Goal: Task Accomplishment & Management: Complete application form

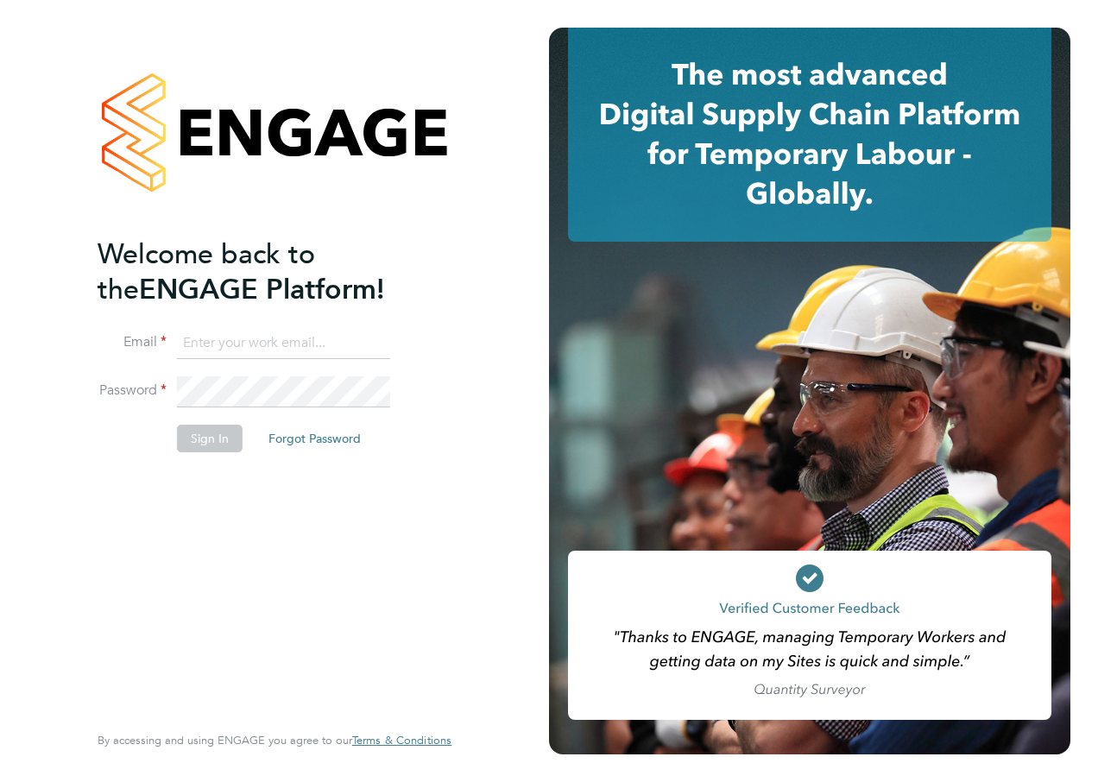
click at [199, 342] on input at bounding box center [283, 343] width 213 height 31
type input "abbey.simmons@hays.com"
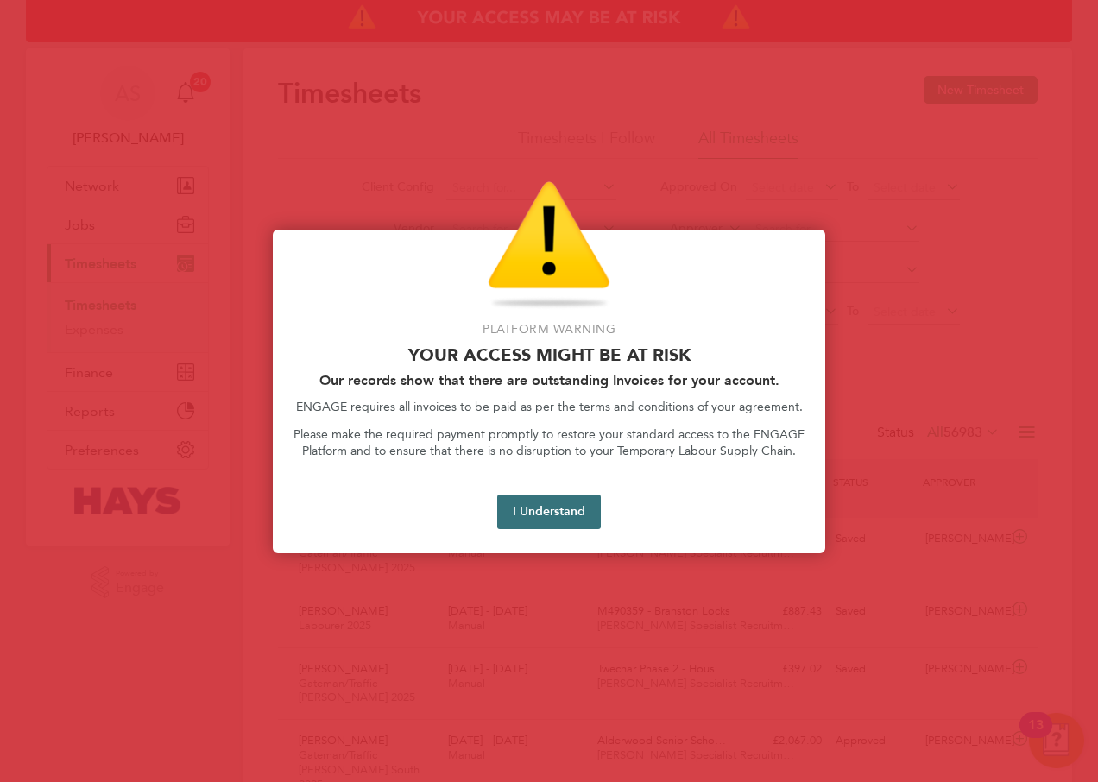
click at [557, 502] on button "I Understand" at bounding box center [549, 512] width 104 height 35
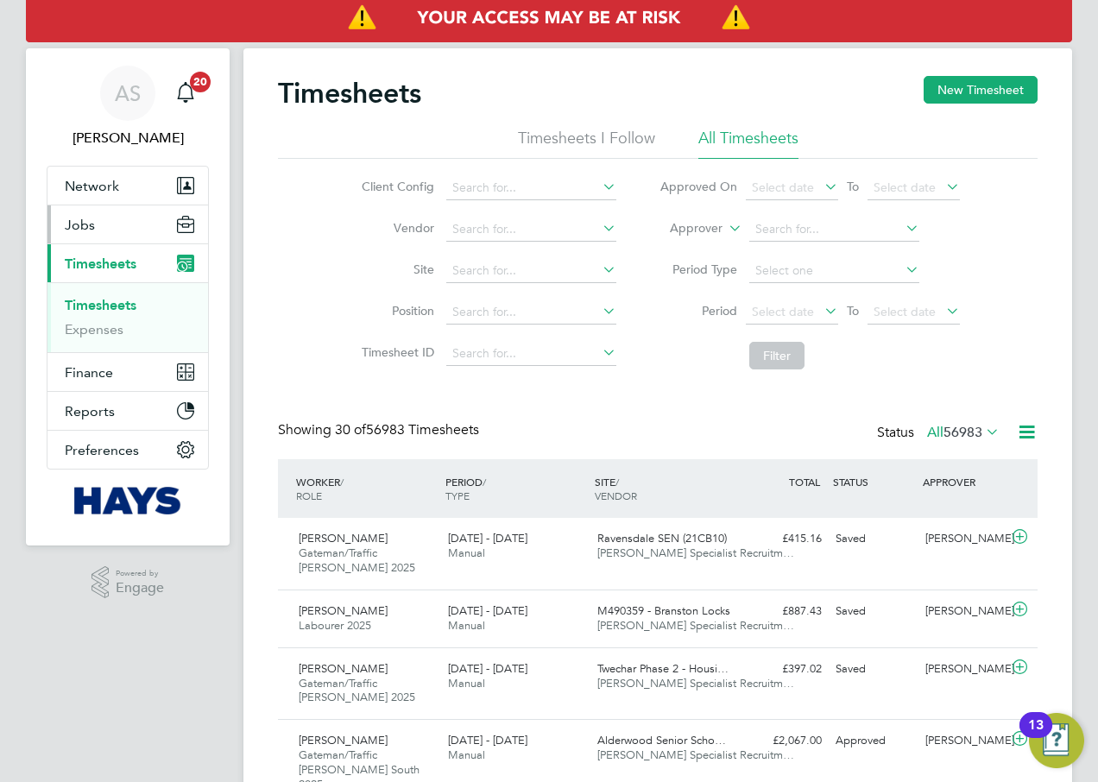
click at [118, 226] on button "Jobs" at bounding box center [127, 224] width 161 height 38
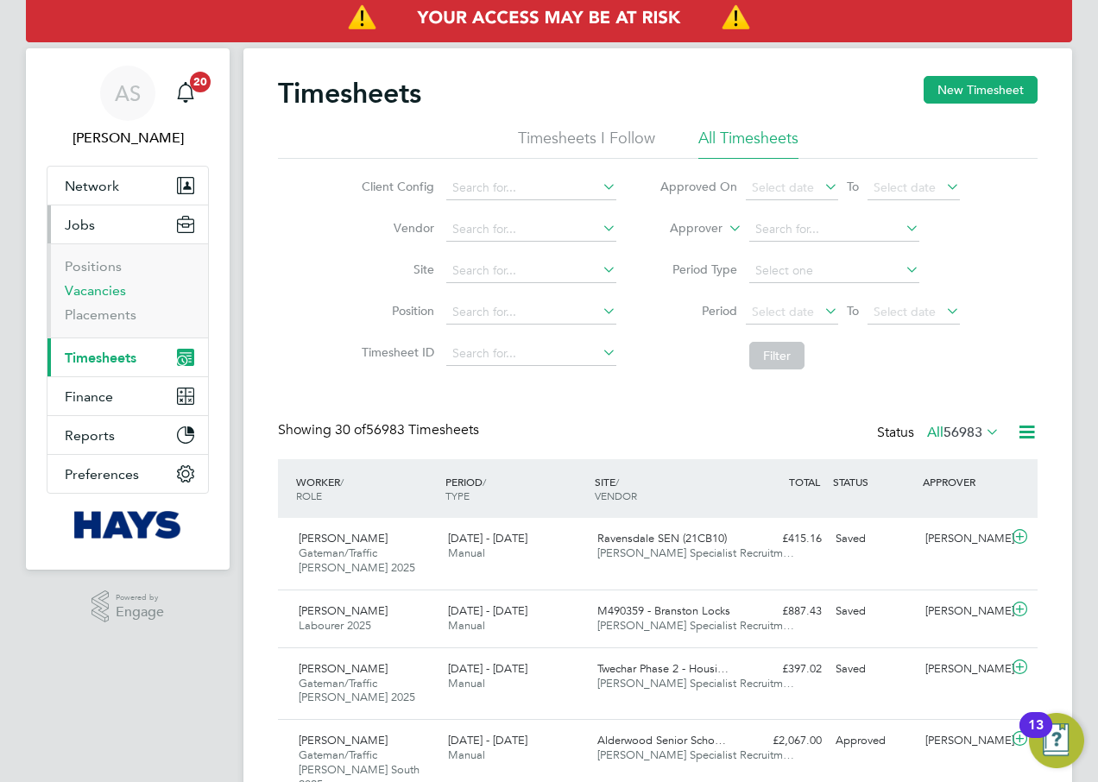
click at [102, 292] on link "Vacancies" at bounding box center [95, 290] width 61 height 16
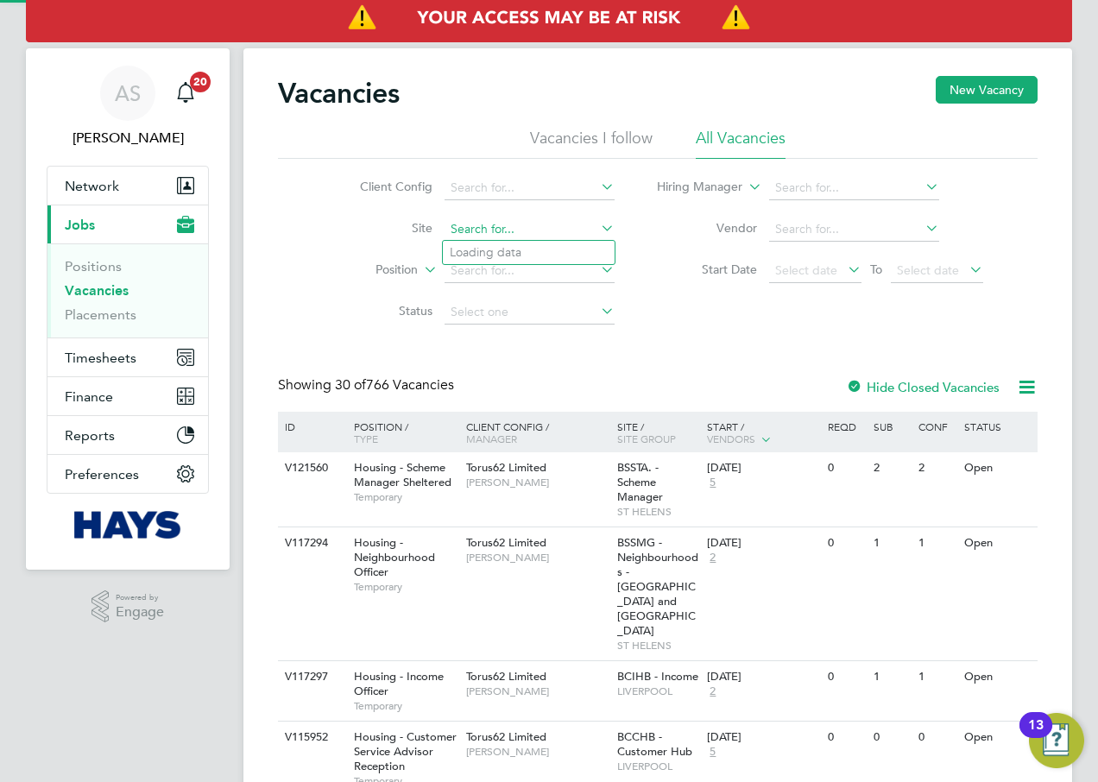
click at [474, 227] on input at bounding box center [530, 230] width 170 height 24
click at [471, 249] on b "Tovil" at bounding box center [463, 252] width 26 height 15
type input "Tovil"
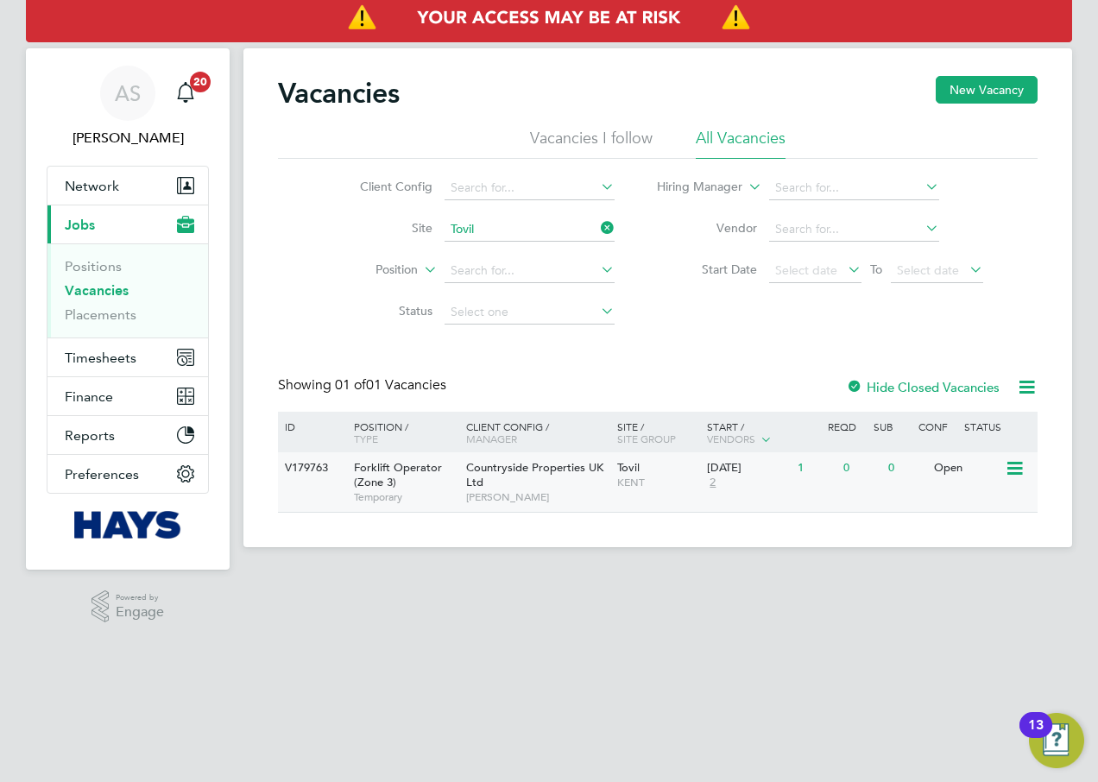
click at [1003, 467] on div "Open" at bounding box center [967, 468] width 75 height 32
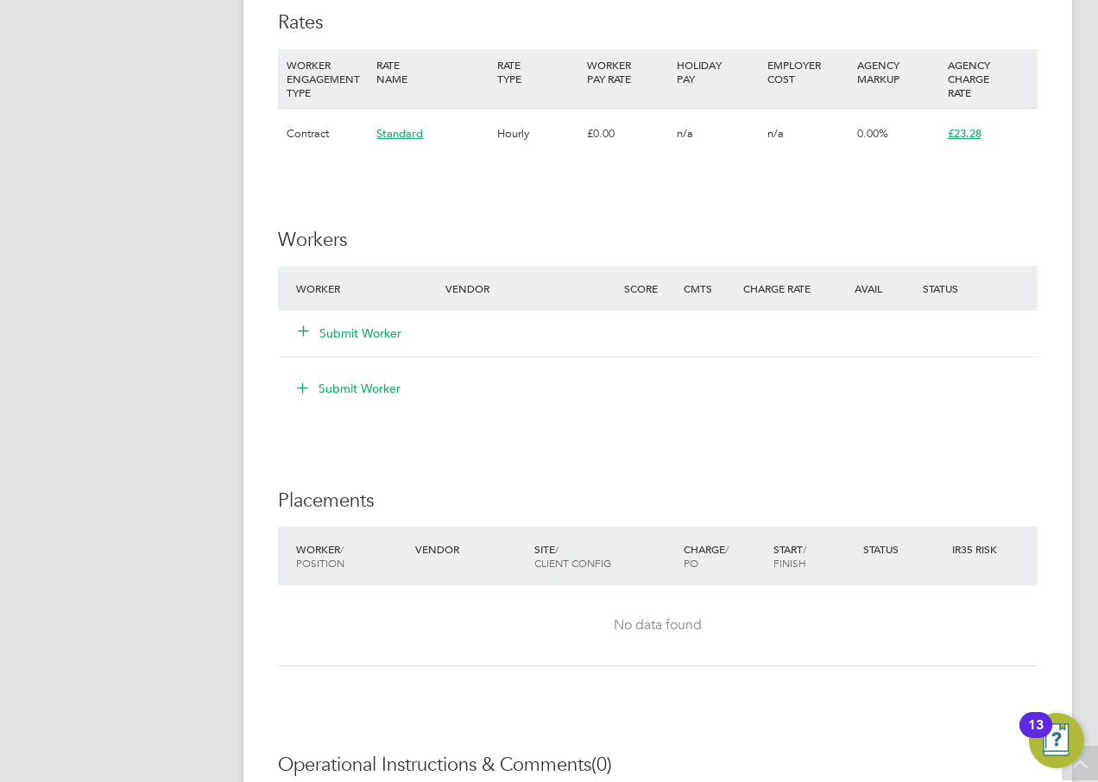
scroll to position [1208, 0]
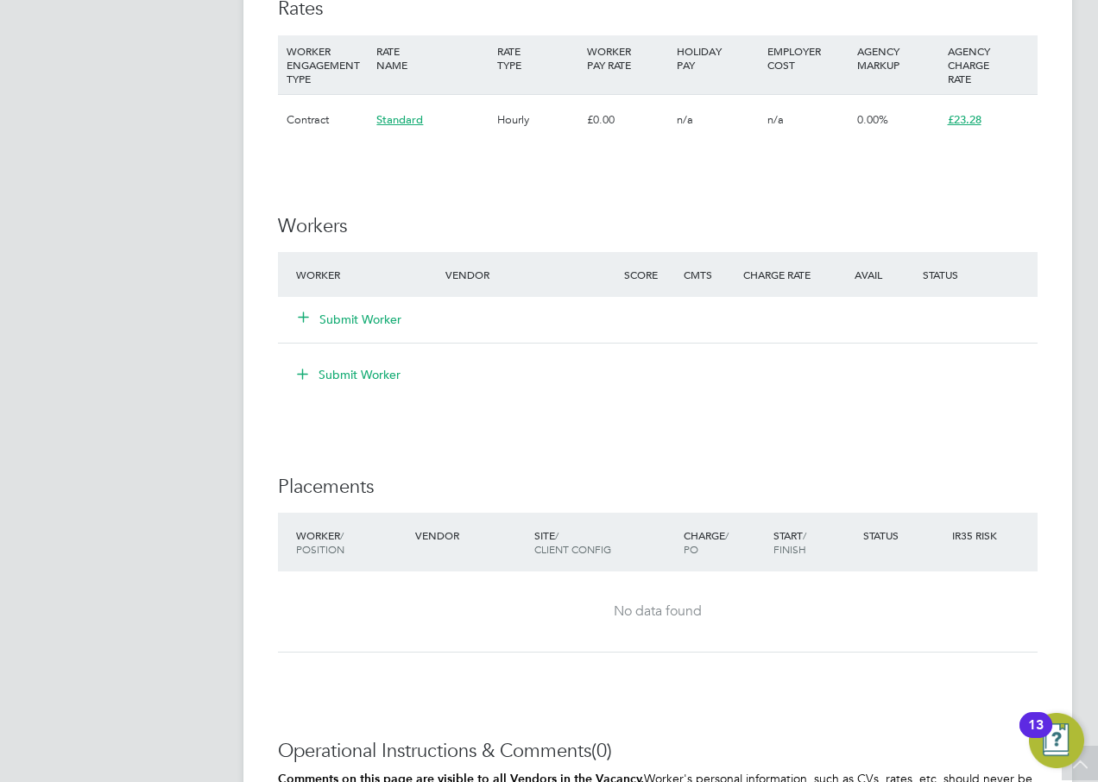
click at [361, 309] on div "Submit Worker" at bounding box center [381, 319] width 179 height 31
click at [372, 318] on button "Submit Worker" at bounding box center [351, 319] width 104 height 17
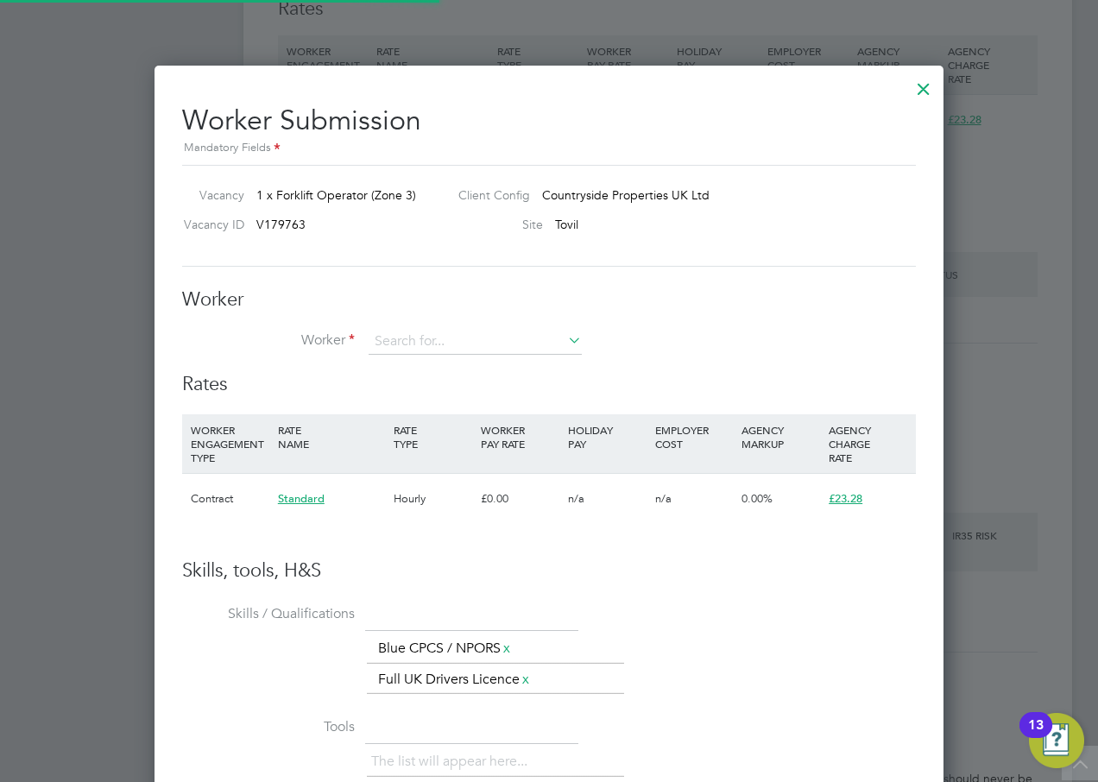
scroll to position [1075, 790]
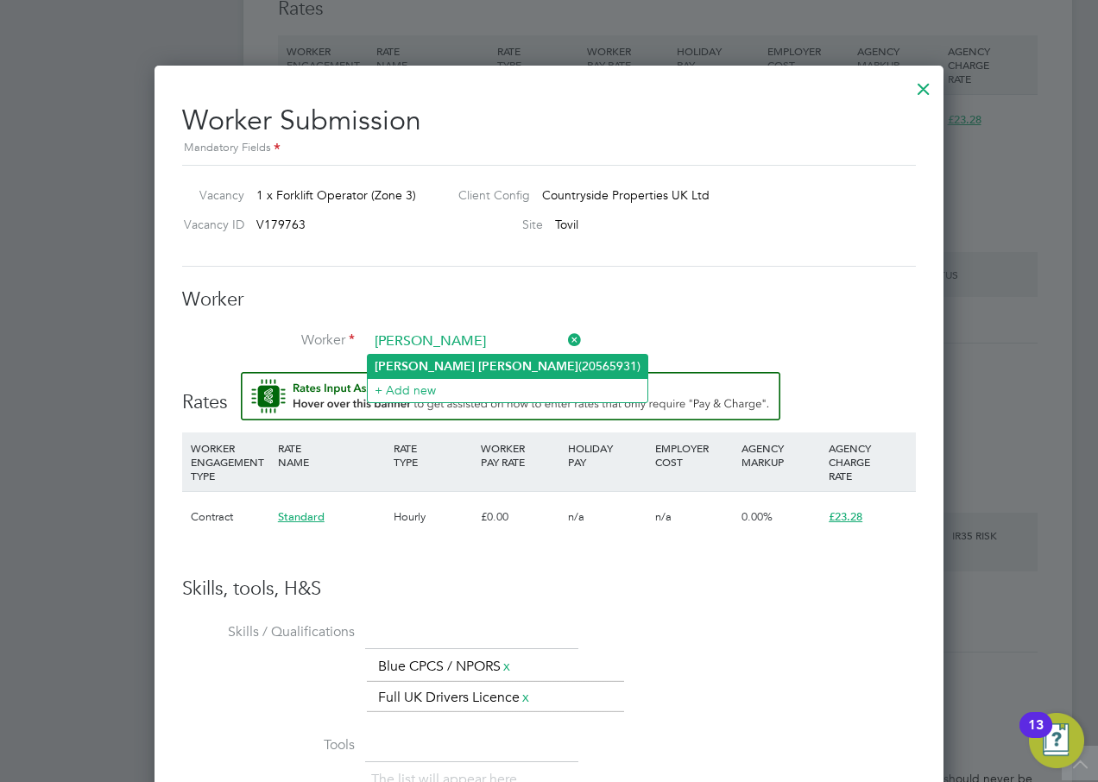
click at [448, 363] on li "Darren Lee (20565931)" at bounding box center [508, 366] width 280 height 23
type input "Darren Lee (20565931)"
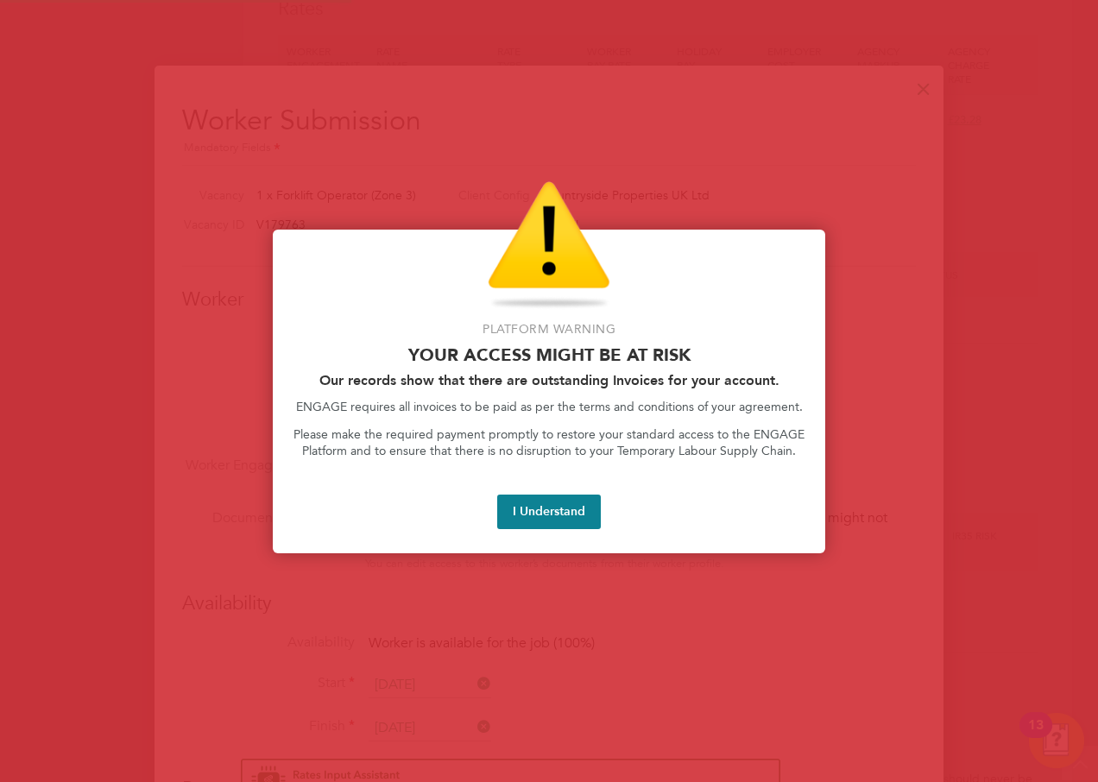
scroll to position [9, 9]
click at [571, 518] on button "I Understand" at bounding box center [549, 512] width 104 height 35
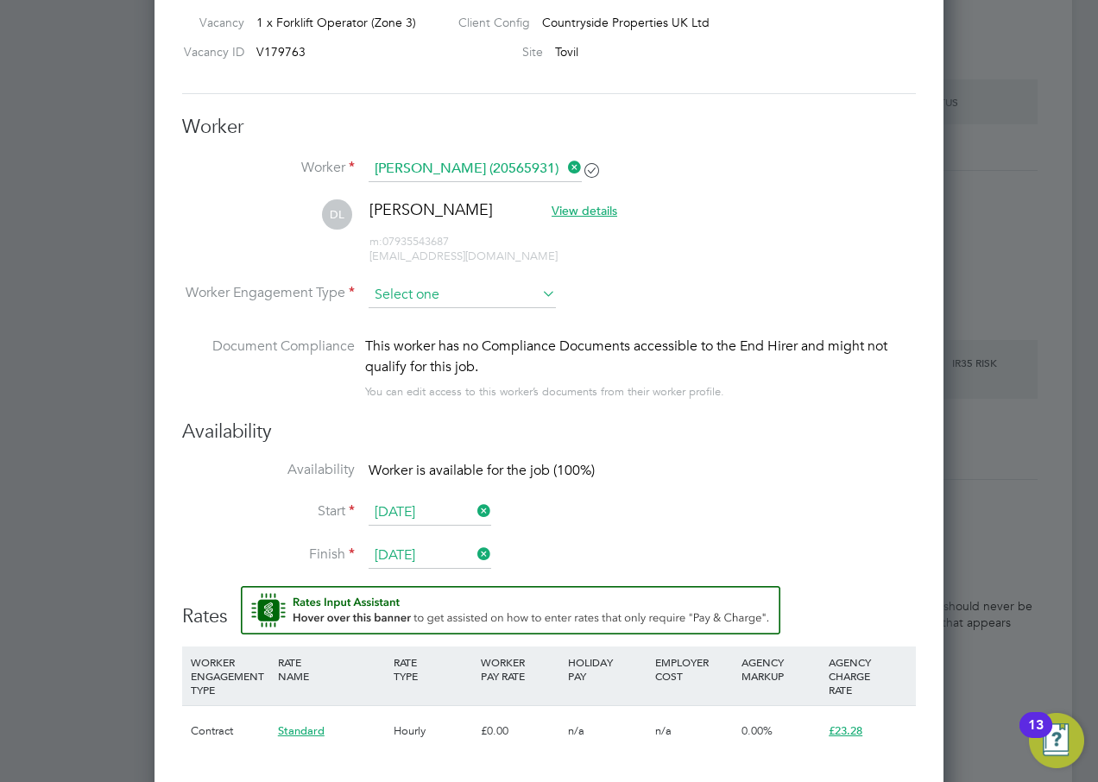
click at [403, 295] on input at bounding box center [462, 295] width 187 height 26
click at [411, 334] on li "PAYE" at bounding box center [462, 341] width 189 height 22
type input "PAYE"
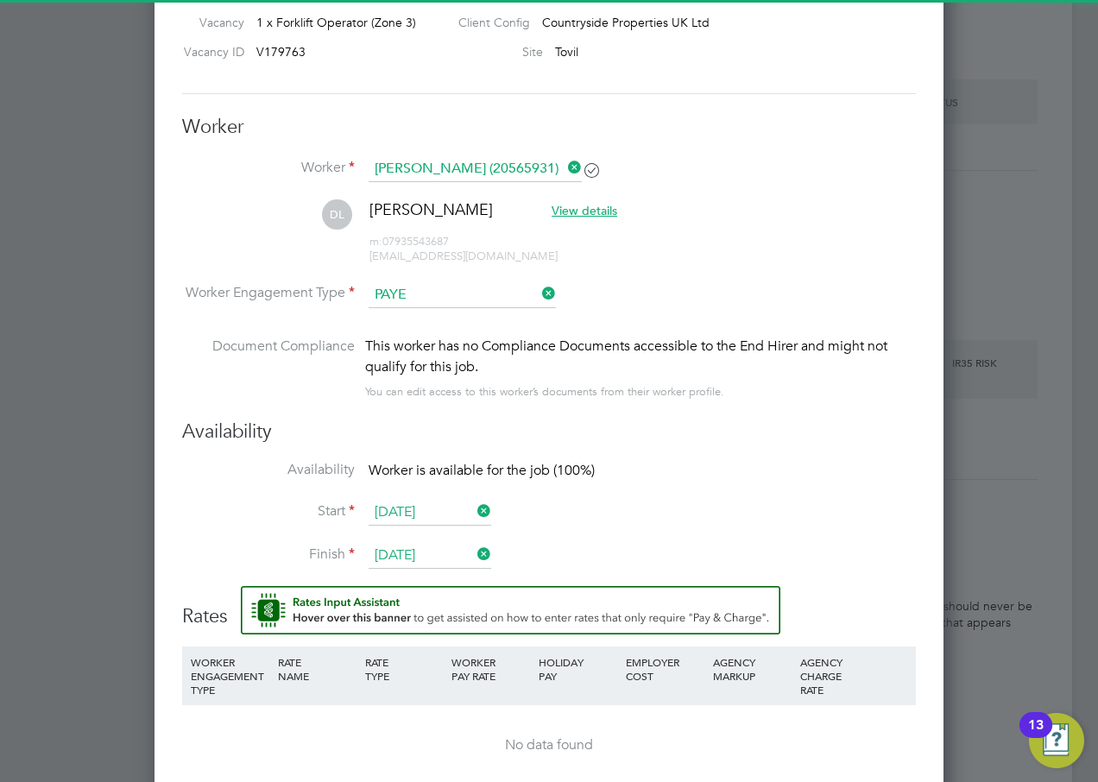
click at [664, 300] on li "Worker Engagement Type PAYE" at bounding box center [549, 309] width 734 height 54
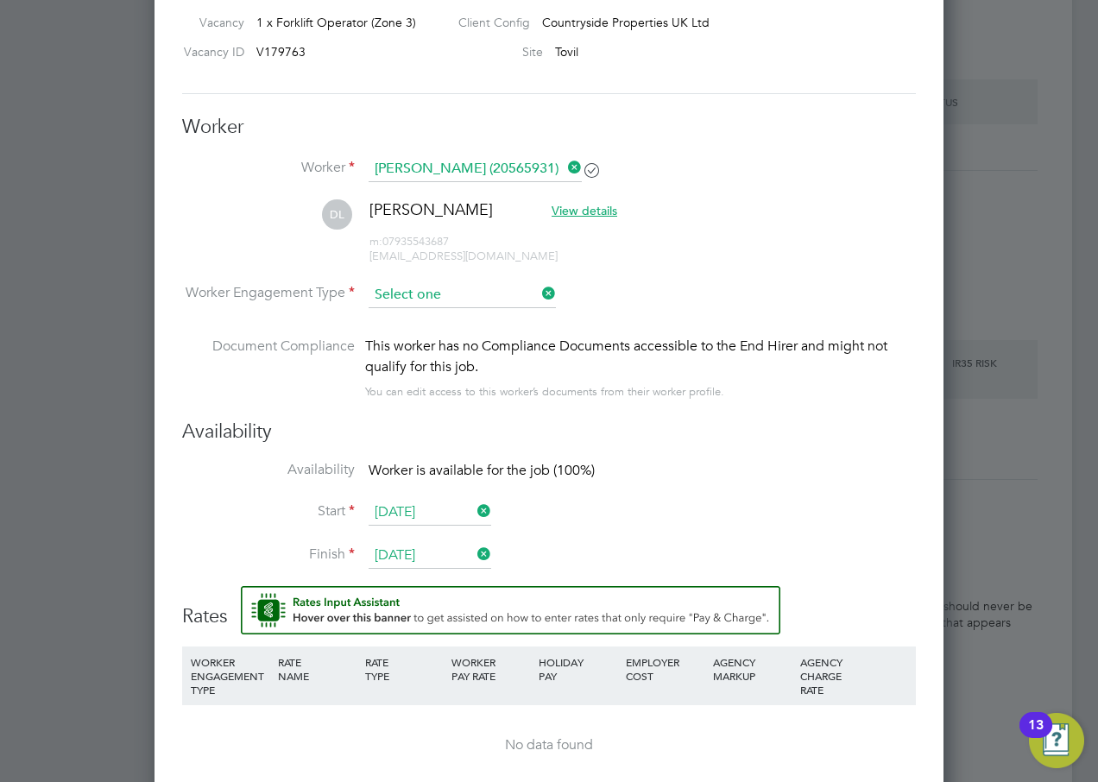
click at [517, 292] on input at bounding box center [462, 295] width 187 height 26
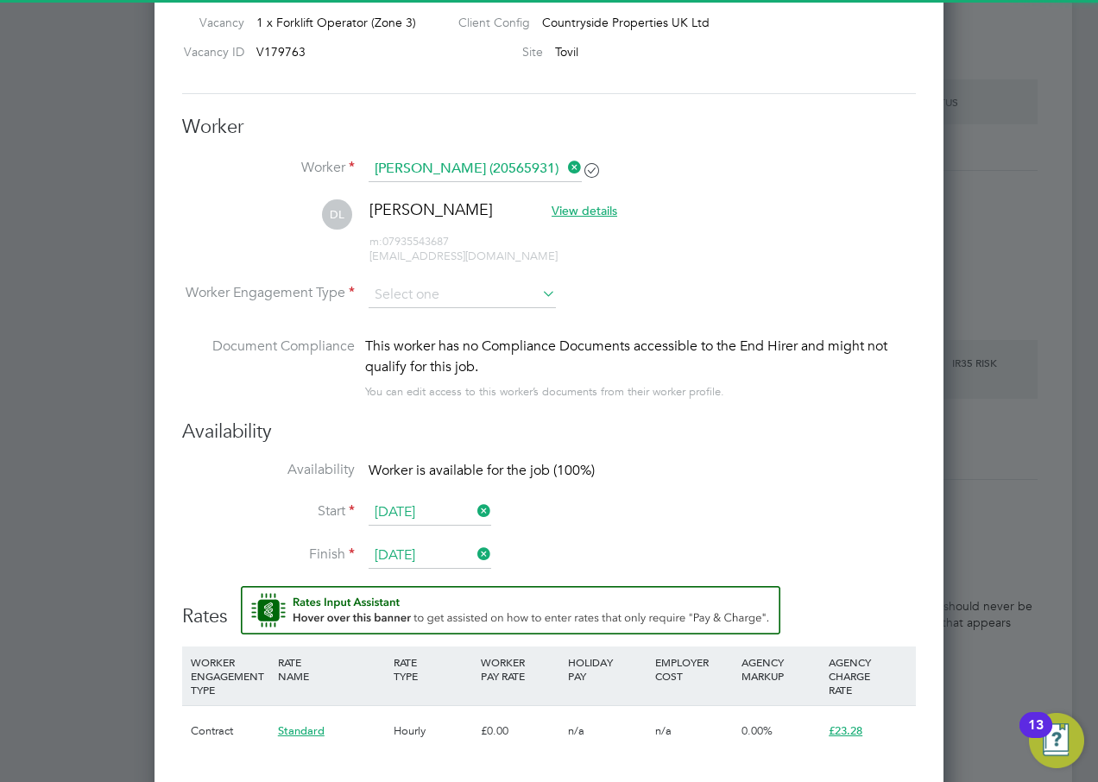
click at [438, 314] on li "Contract" at bounding box center [462, 318] width 189 height 22
type input "Contract"
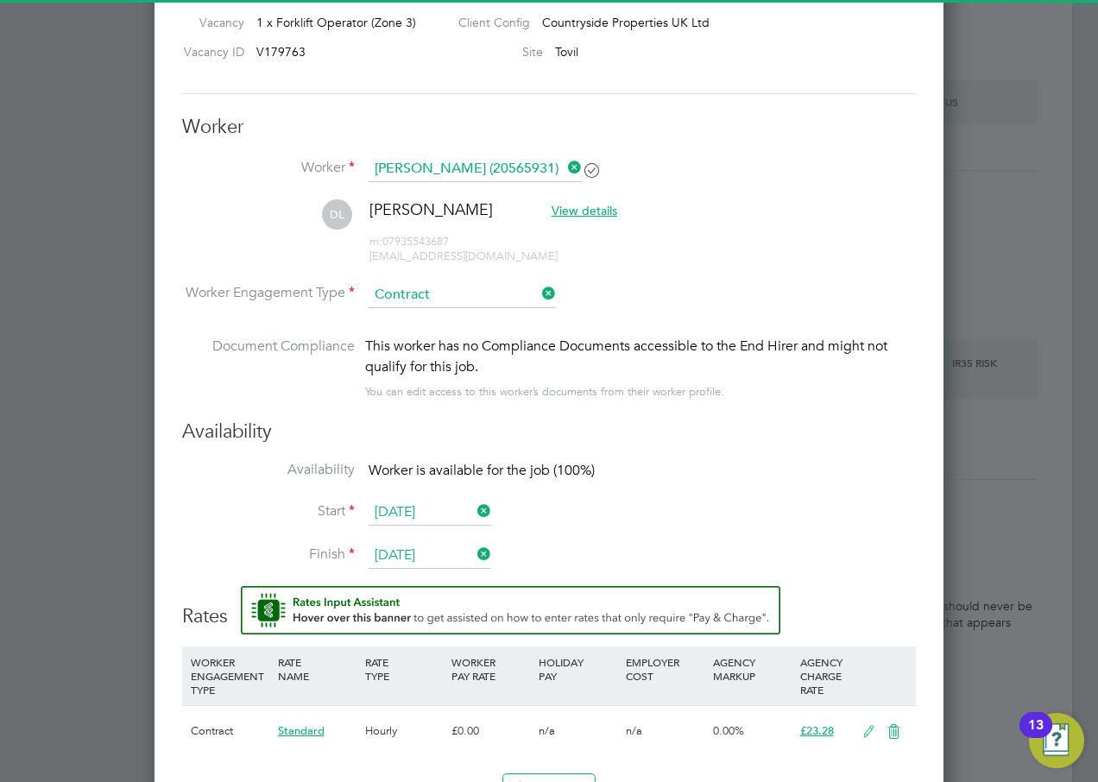
click at [619, 302] on li "Worker Engagement Type Contract" at bounding box center [549, 309] width 734 height 54
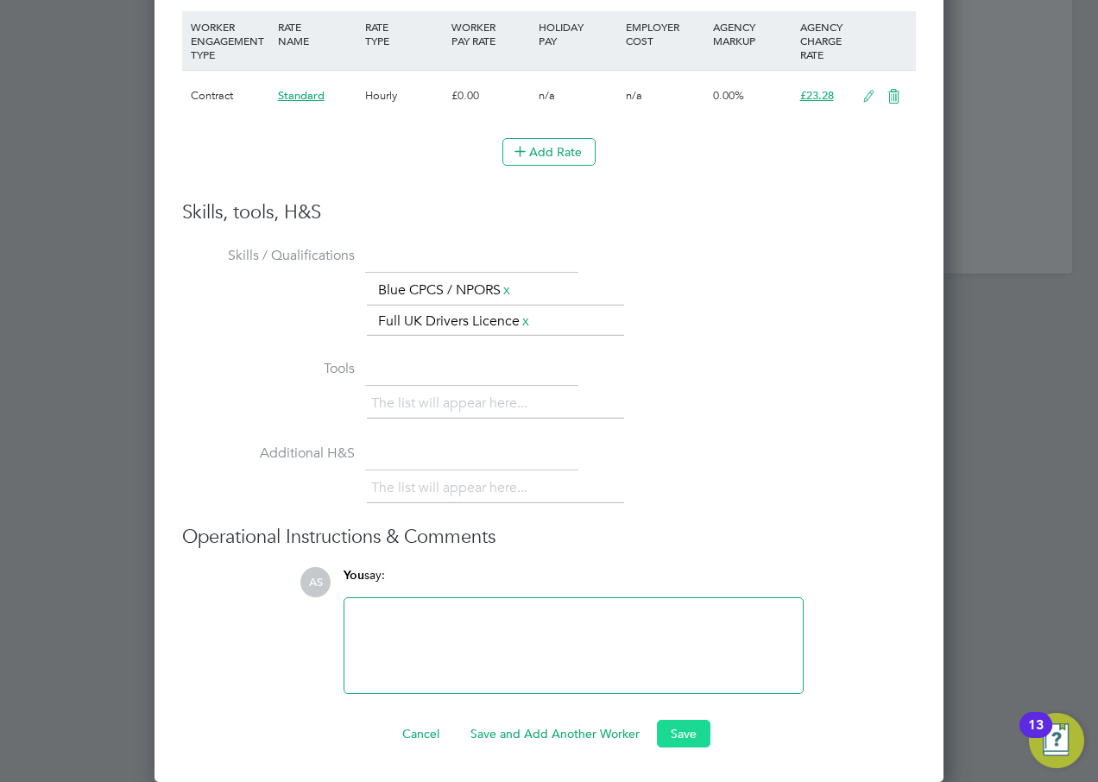
click at [684, 728] on button "Save" at bounding box center [684, 734] width 54 height 28
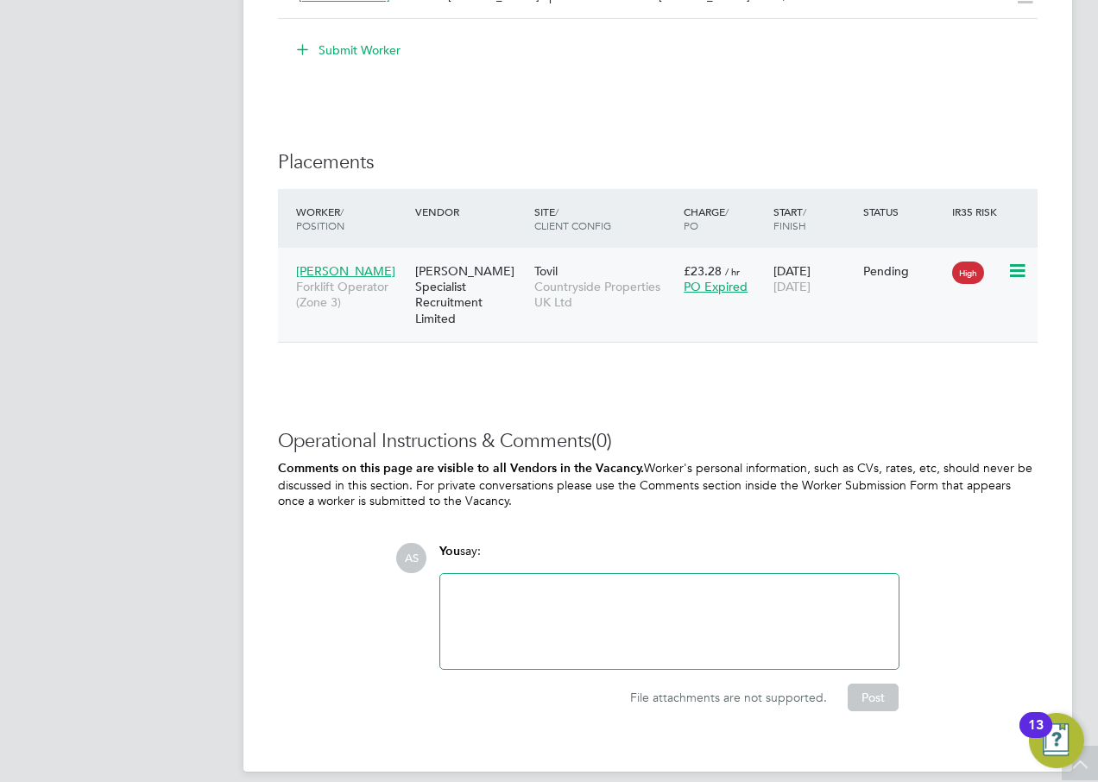
click at [1021, 271] on icon at bounding box center [1015, 271] width 17 height 21
click at [925, 373] on li "Start" at bounding box center [964, 377] width 123 height 24
type input "[PERSON_NAME]"
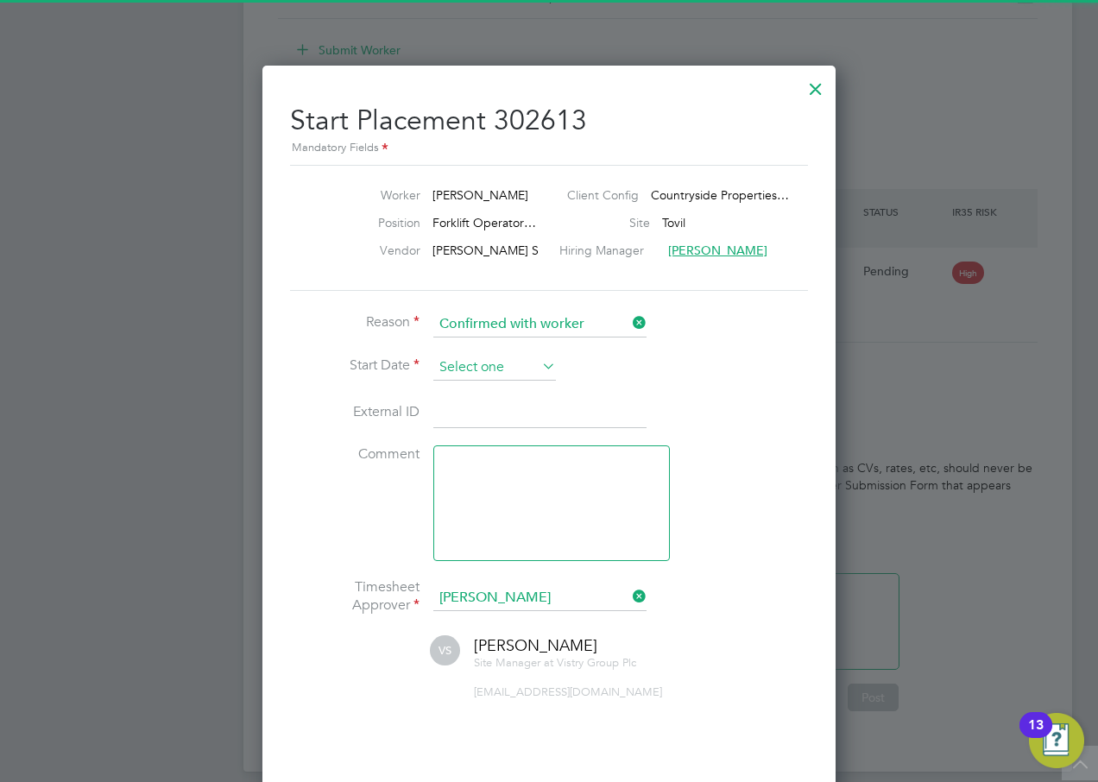
click at [484, 359] on input at bounding box center [494, 368] width 123 height 26
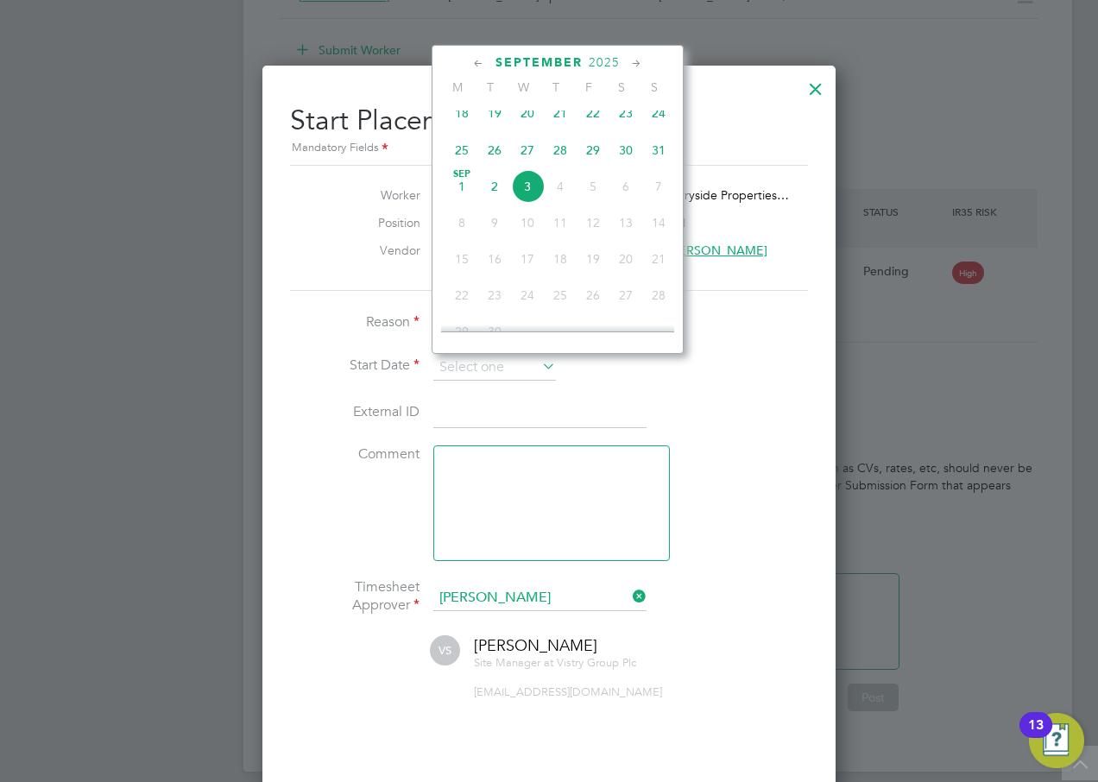
click at [492, 156] on span "26" at bounding box center [494, 150] width 33 height 33
type input "[DATE]"
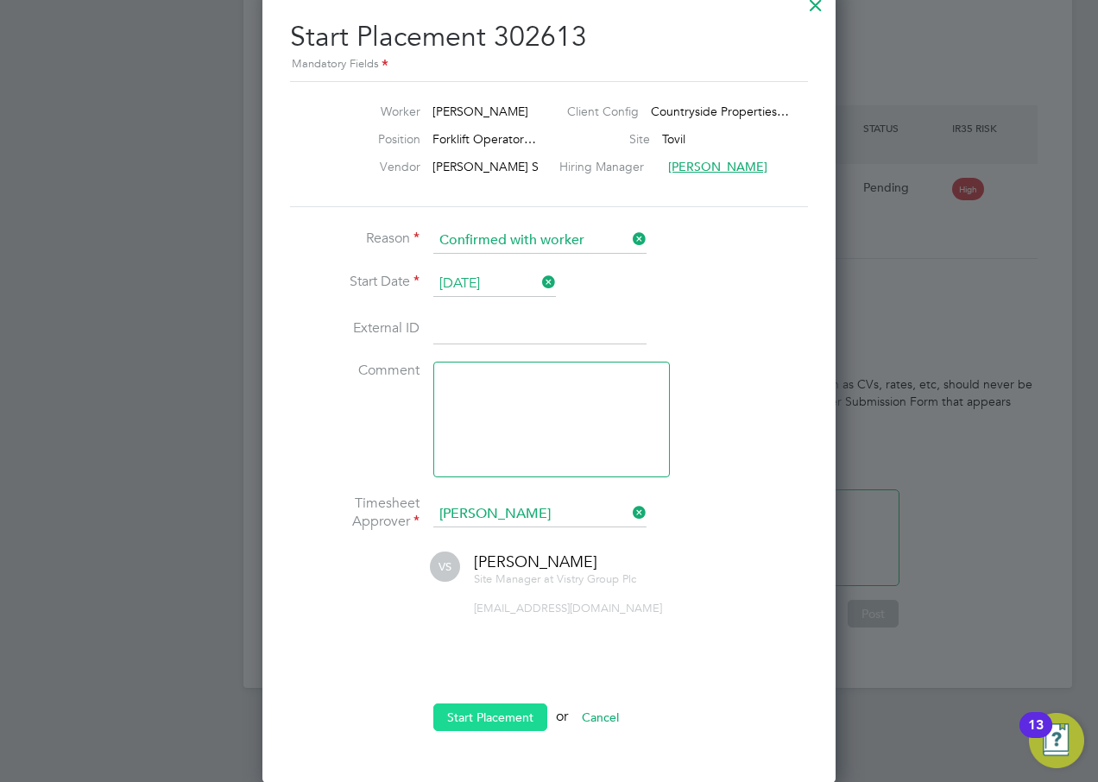
click at [482, 714] on button "Start Placement" at bounding box center [490, 717] width 114 height 28
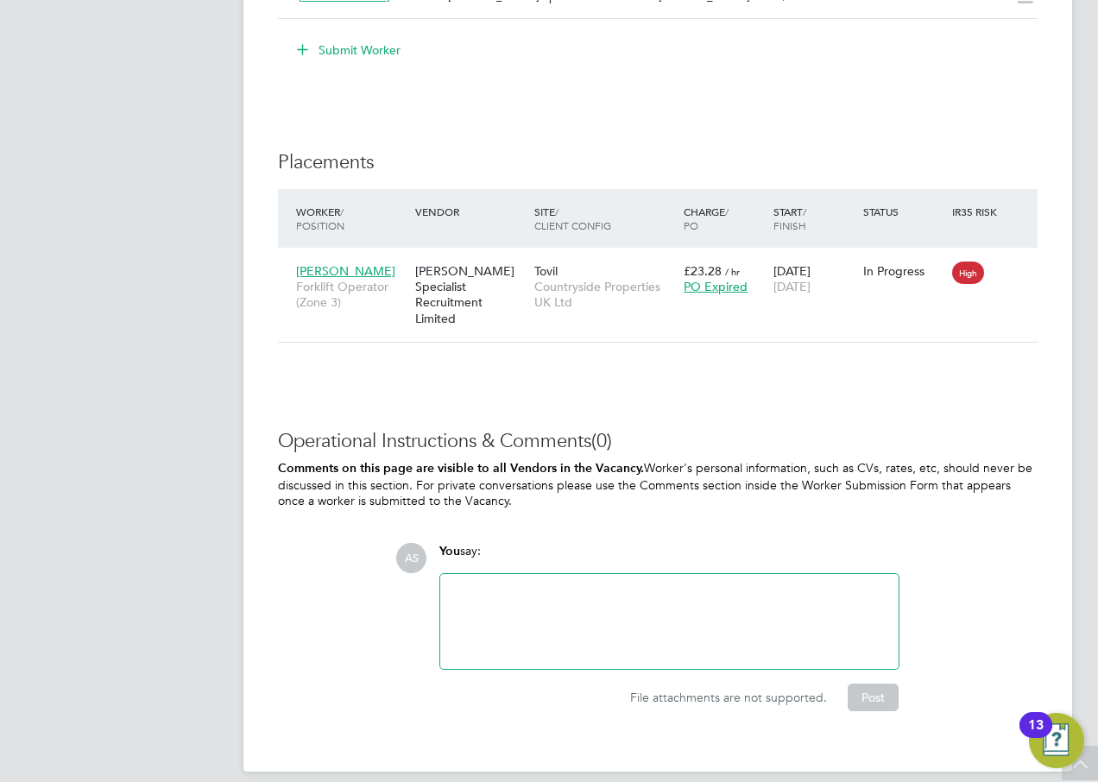
click at [369, 211] on div "Worker / Position" at bounding box center [351, 218] width 119 height 45
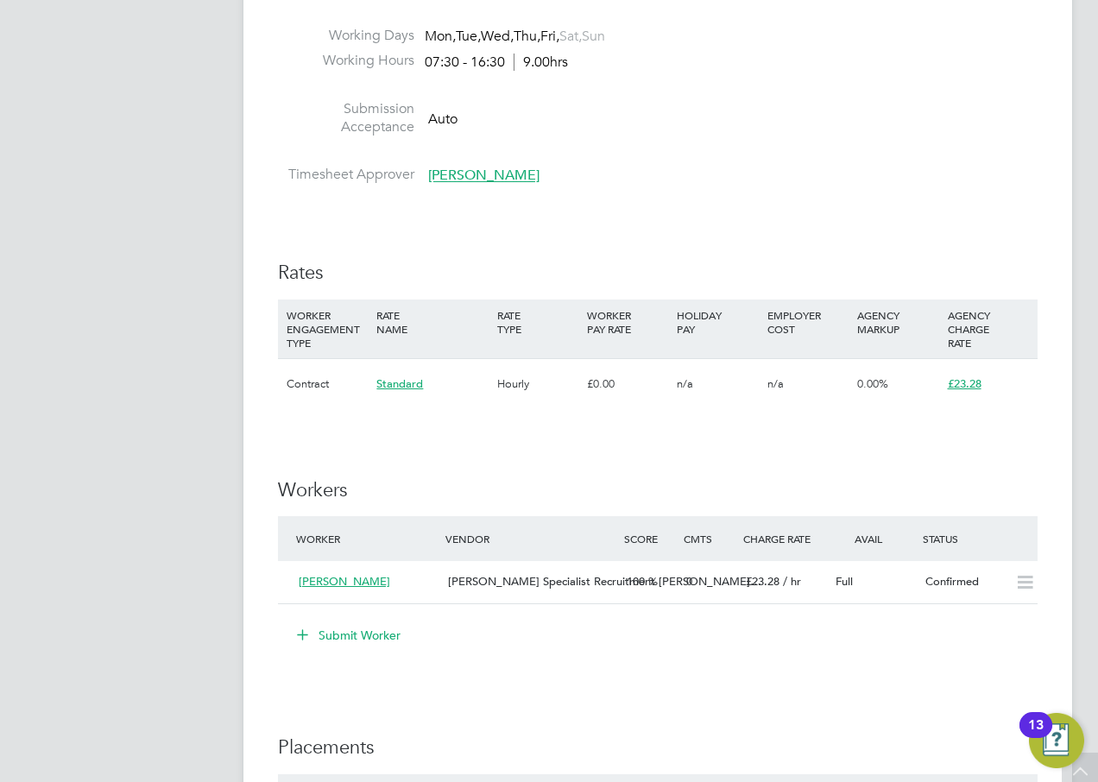
scroll to position [1295, 0]
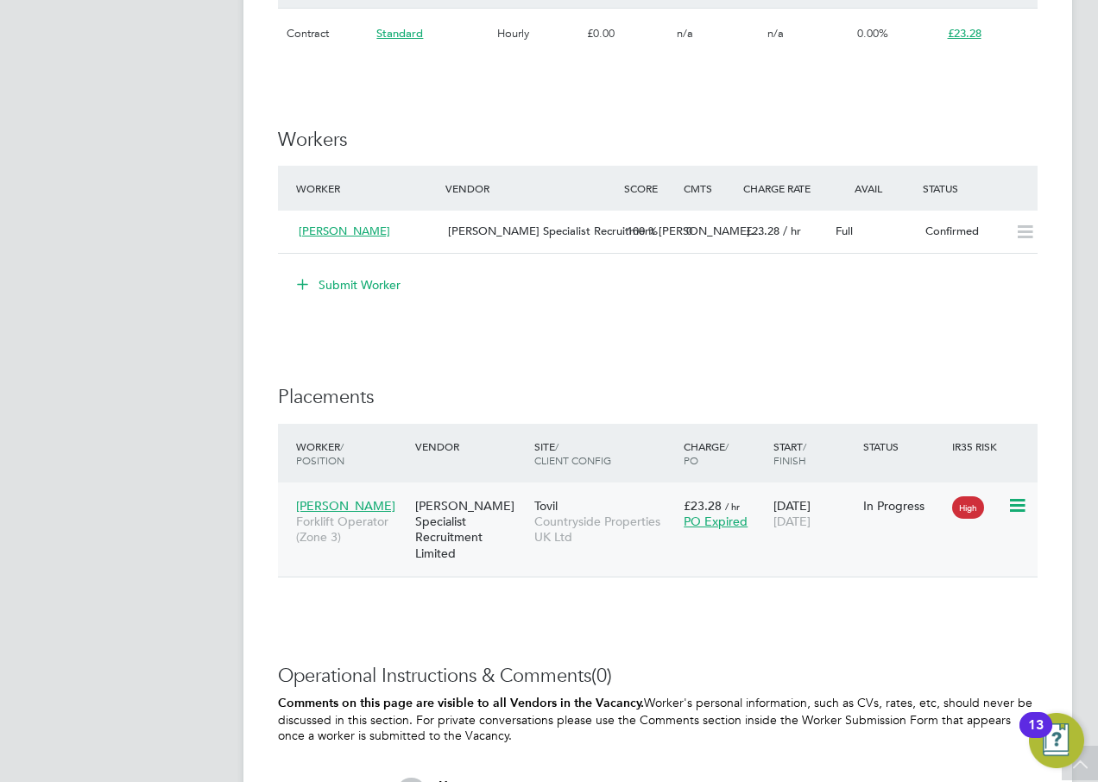
click at [1015, 502] on icon at bounding box center [1015, 505] width 17 height 21
click at [581, 533] on span "Countryside Properties UK Ltd" at bounding box center [604, 529] width 141 height 31
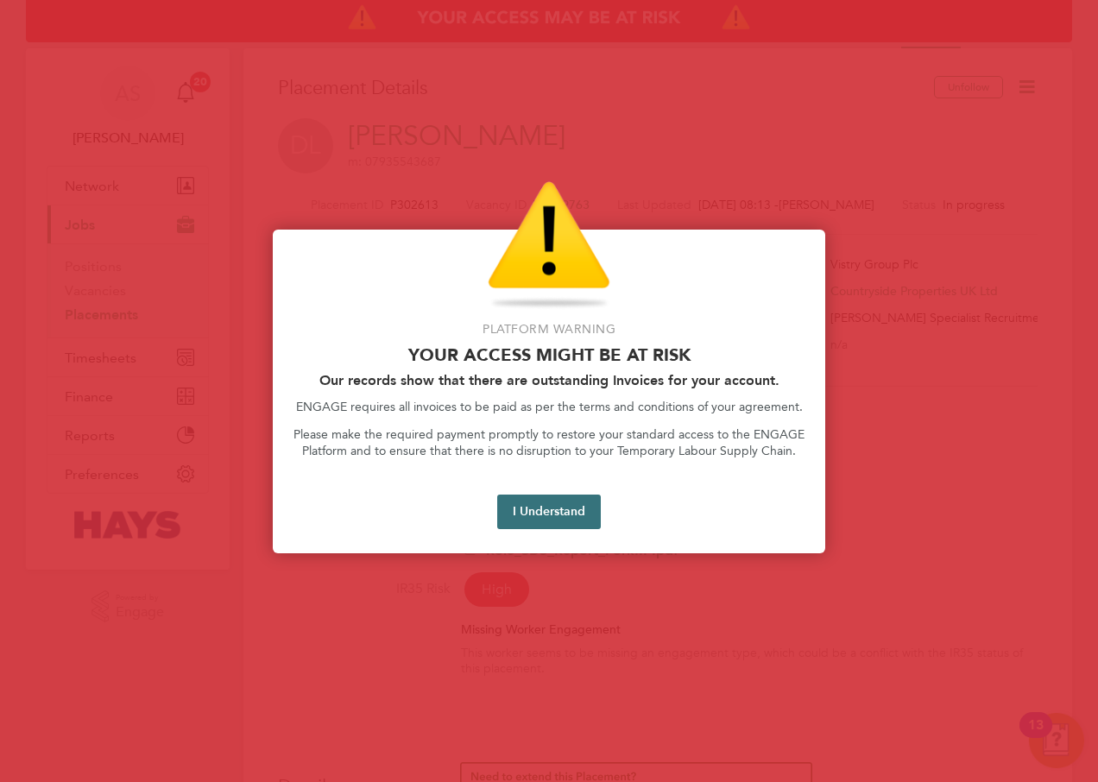
click at [544, 516] on button "I Understand" at bounding box center [549, 512] width 104 height 35
drag, startPoint x: 566, startPoint y: 493, endPoint x: 545, endPoint y: 504, distance: 24.3
click at [551, 501] on div "Platform Warning Your access might be at risk Our records show that there are o…" at bounding box center [549, 392] width 552 height 324
drag, startPoint x: 545, startPoint y: 504, endPoint x: 535, endPoint y: 511, distance: 11.7
click at [535, 511] on button "I Understand" at bounding box center [549, 512] width 104 height 35
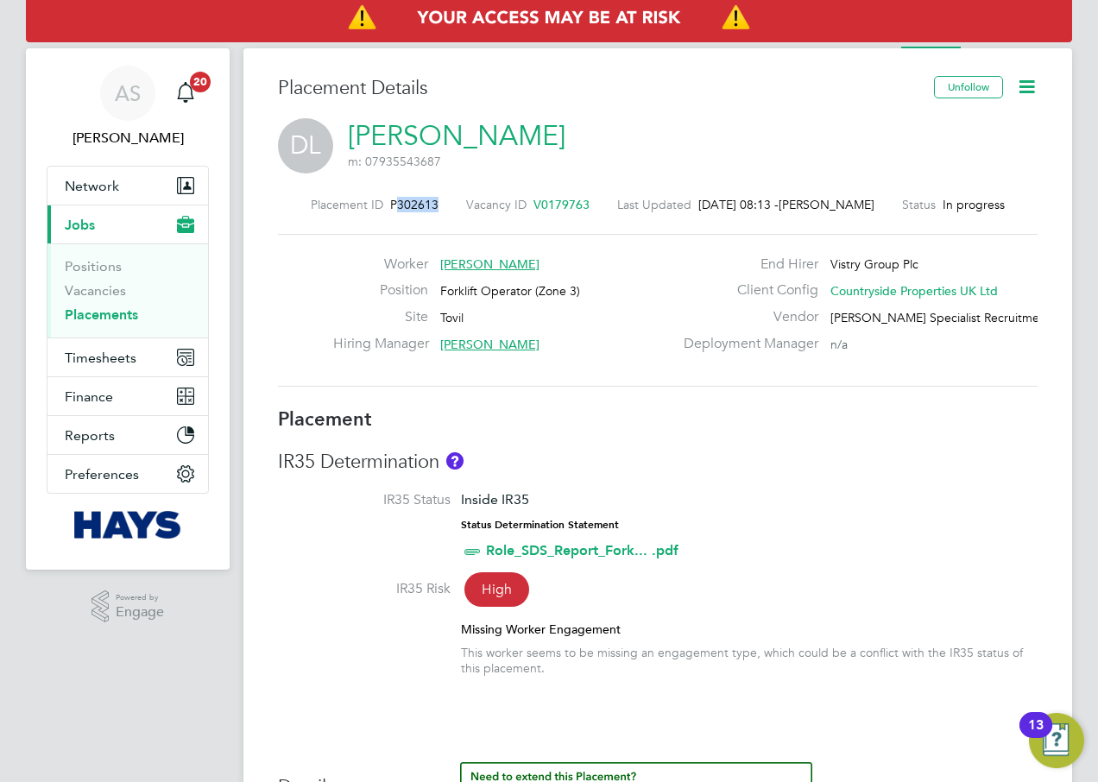
drag, startPoint x: 428, startPoint y: 206, endPoint x: 388, endPoint y: 212, distance: 41.0
click at [388, 212] on div "Placement ID P302613 Vacancy ID V0179763 Last Updated [DATE] 08:13 - [PERSON_NA…" at bounding box center [658, 205] width 760 height 16
click at [413, 216] on div "Placement ID P302613 Vacancy ID V0179763 Last Updated [DATE] 08:13 - [PERSON_NA…" at bounding box center [658, 291] width 760 height 231
drag, startPoint x: 429, startPoint y: 207, endPoint x: 381, endPoint y: 210, distance: 47.5
click at [381, 210] on div "Placement ID P302613 Vacancy ID V0179763 Last Updated [DATE] 08:13 - [PERSON_NA…" at bounding box center [658, 205] width 760 height 16
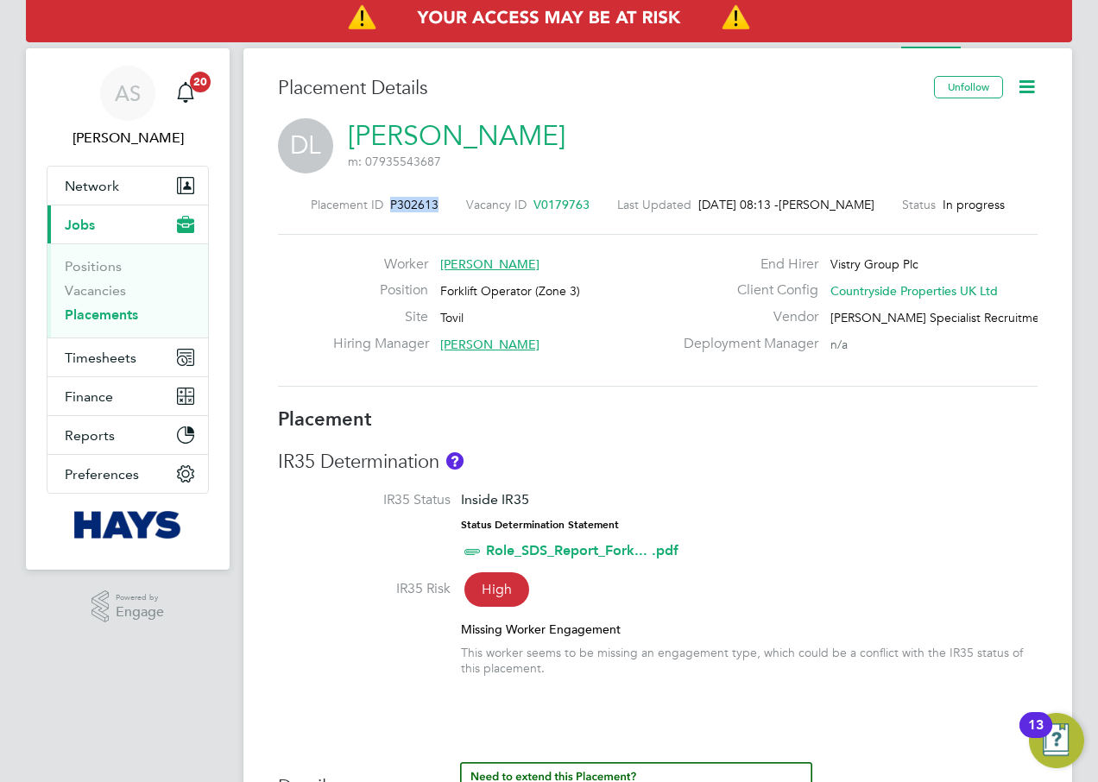
copy span "P302613"
click at [551, 203] on span "V0179763" at bounding box center [561, 205] width 56 height 16
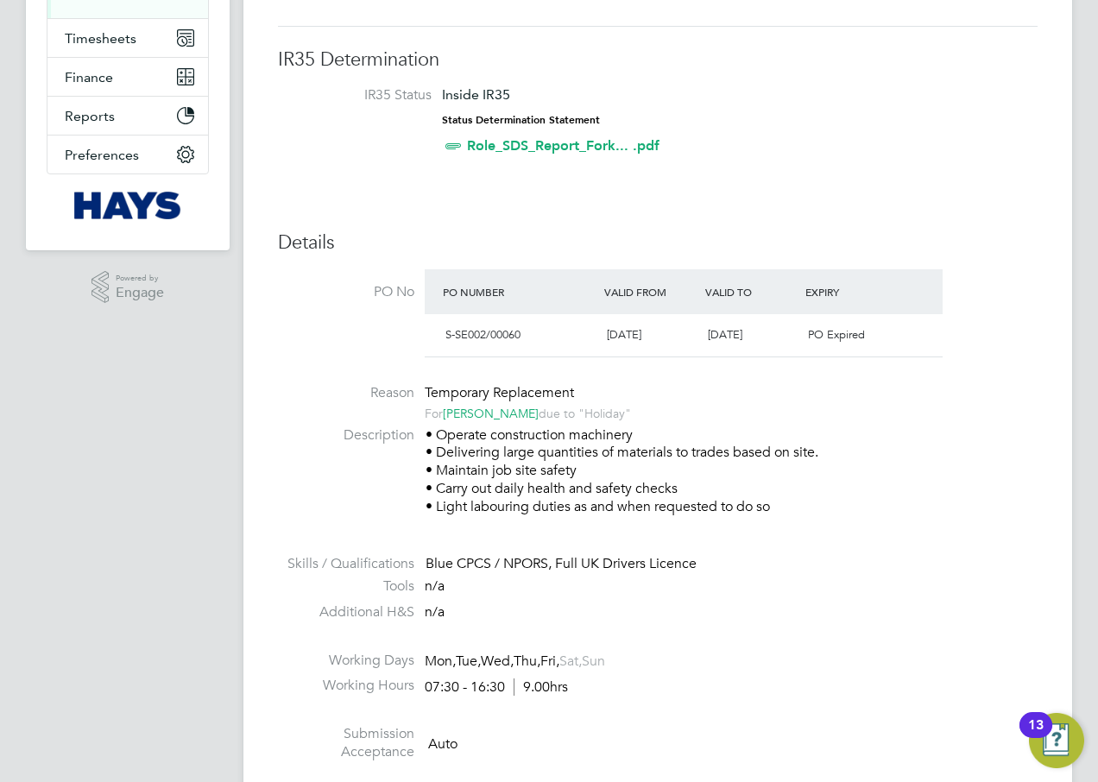
scroll to position [345, 0]
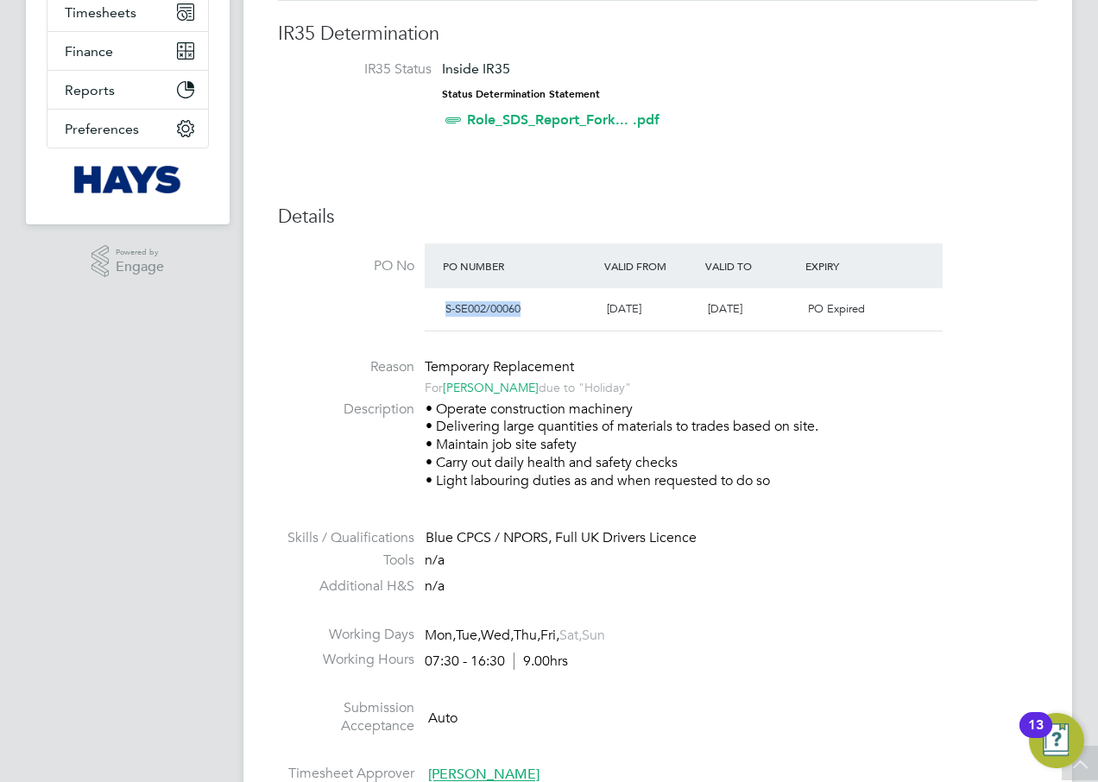
drag, startPoint x: 532, startPoint y: 308, endPoint x: 445, endPoint y: 310, distance: 87.2
click at [445, 310] on div "S-SE002/00060" at bounding box center [518, 309] width 161 height 28
copy span "S-SE002/00060"
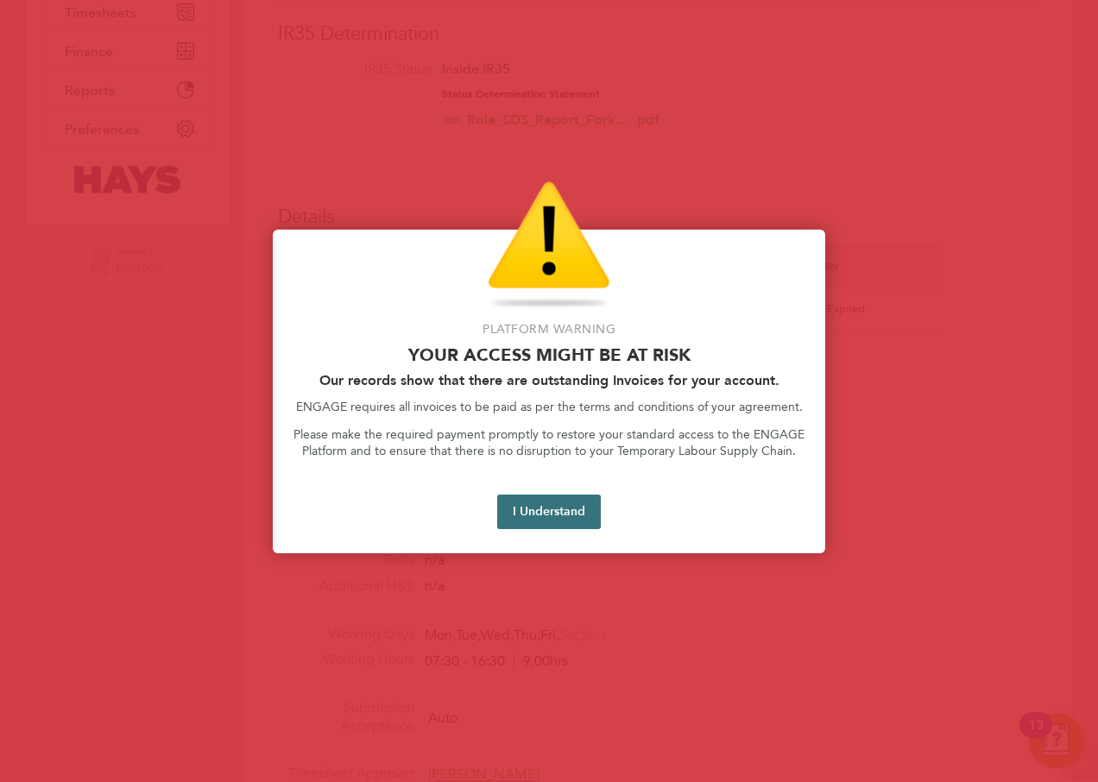
click at [533, 513] on button "I Understand" at bounding box center [549, 512] width 104 height 35
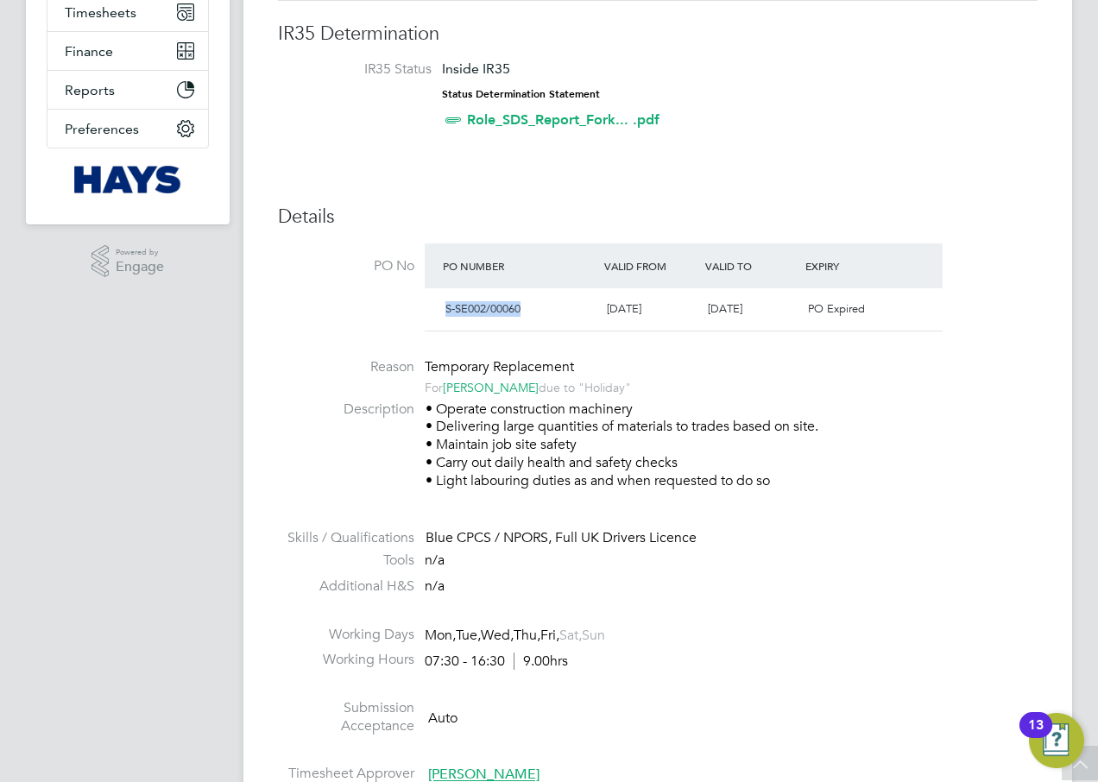
scroll to position [0, 0]
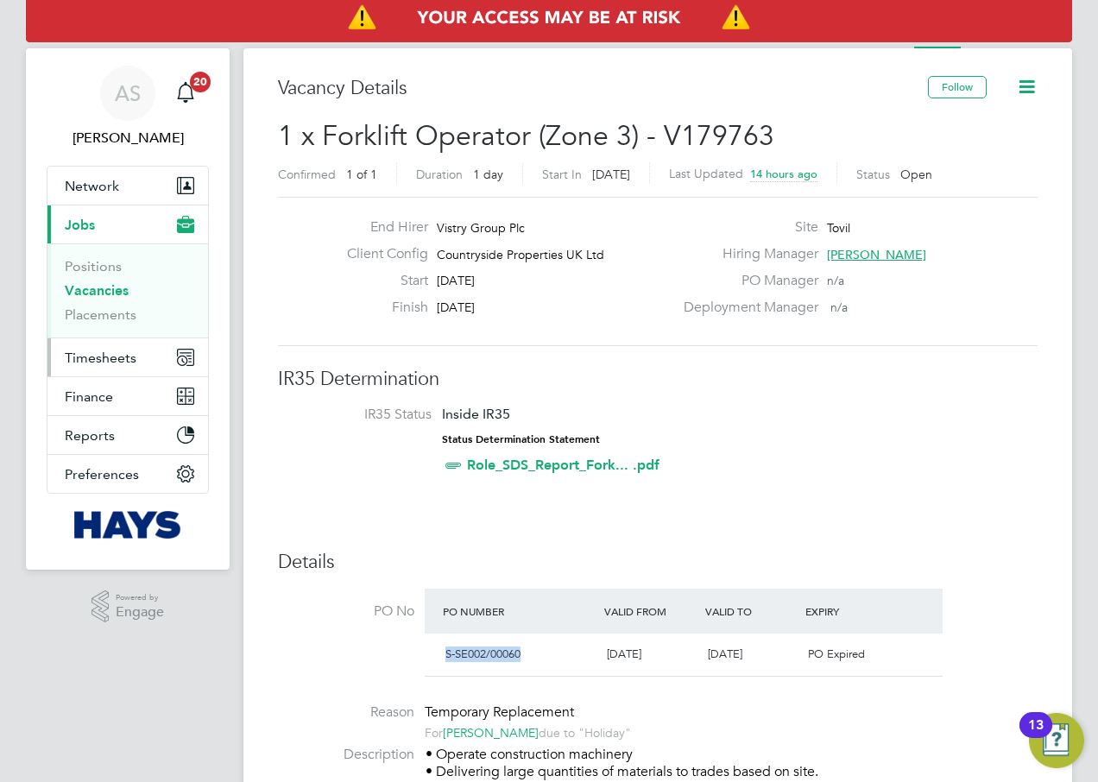
click at [96, 356] on span "Timesheets" at bounding box center [101, 358] width 72 height 16
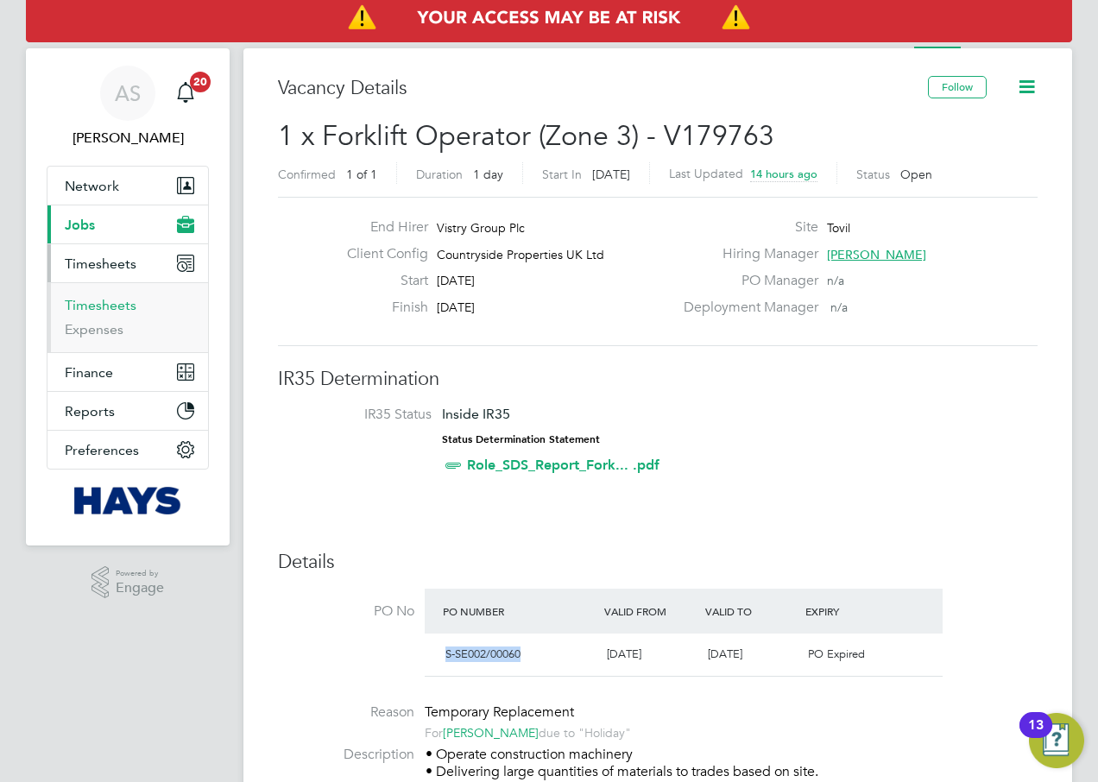
click at [101, 304] on link "Timesheets" at bounding box center [101, 305] width 72 height 16
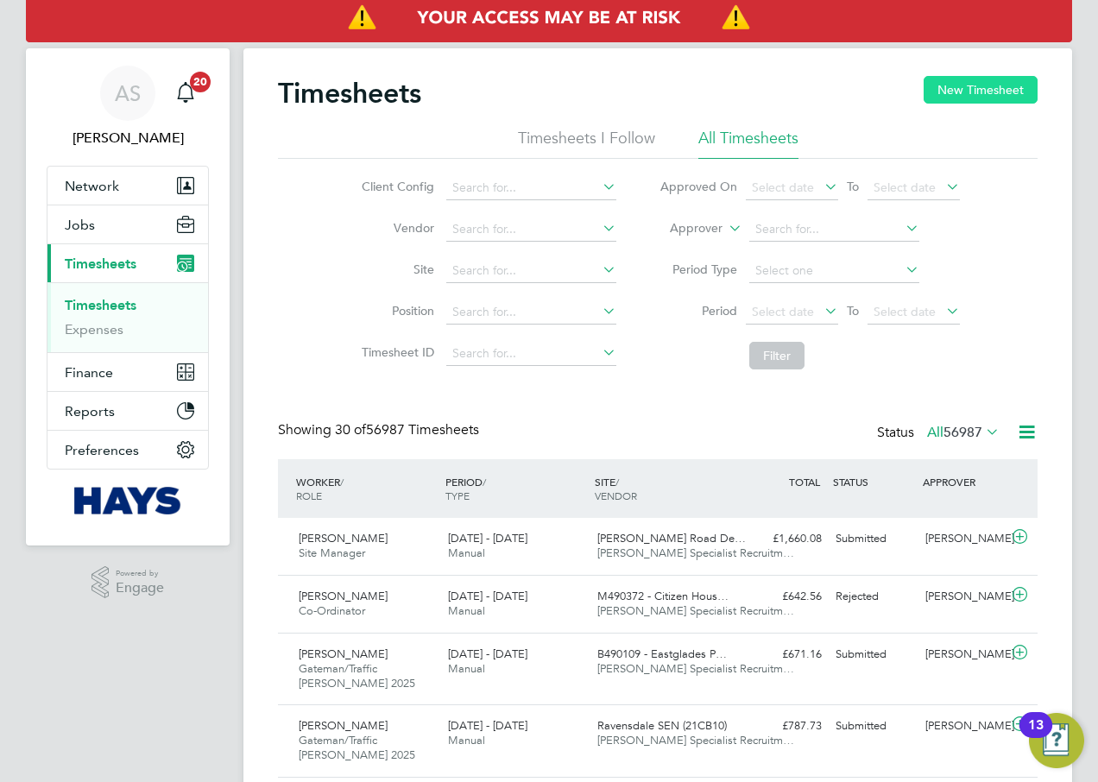
scroll to position [58, 150]
click at [975, 80] on button "New Timesheet" at bounding box center [981, 90] width 114 height 28
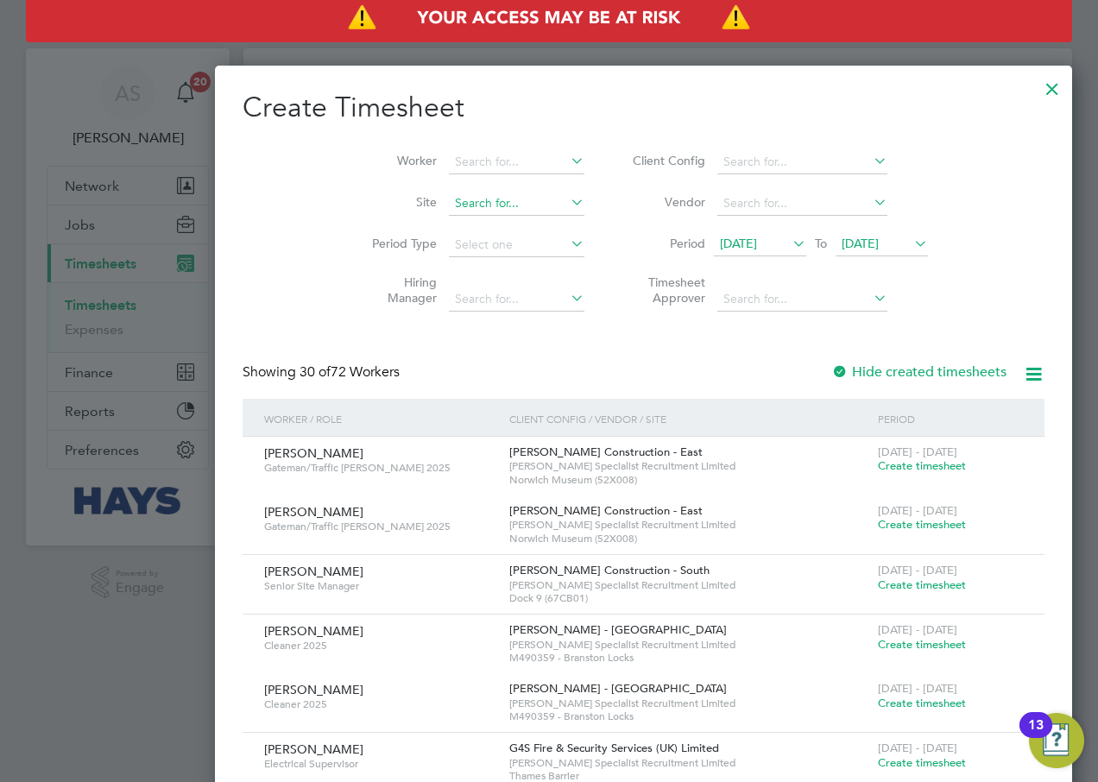
click at [449, 197] on input at bounding box center [517, 204] width 136 height 24
click at [378, 230] on b "Tovil" at bounding box center [373, 226] width 26 height 15
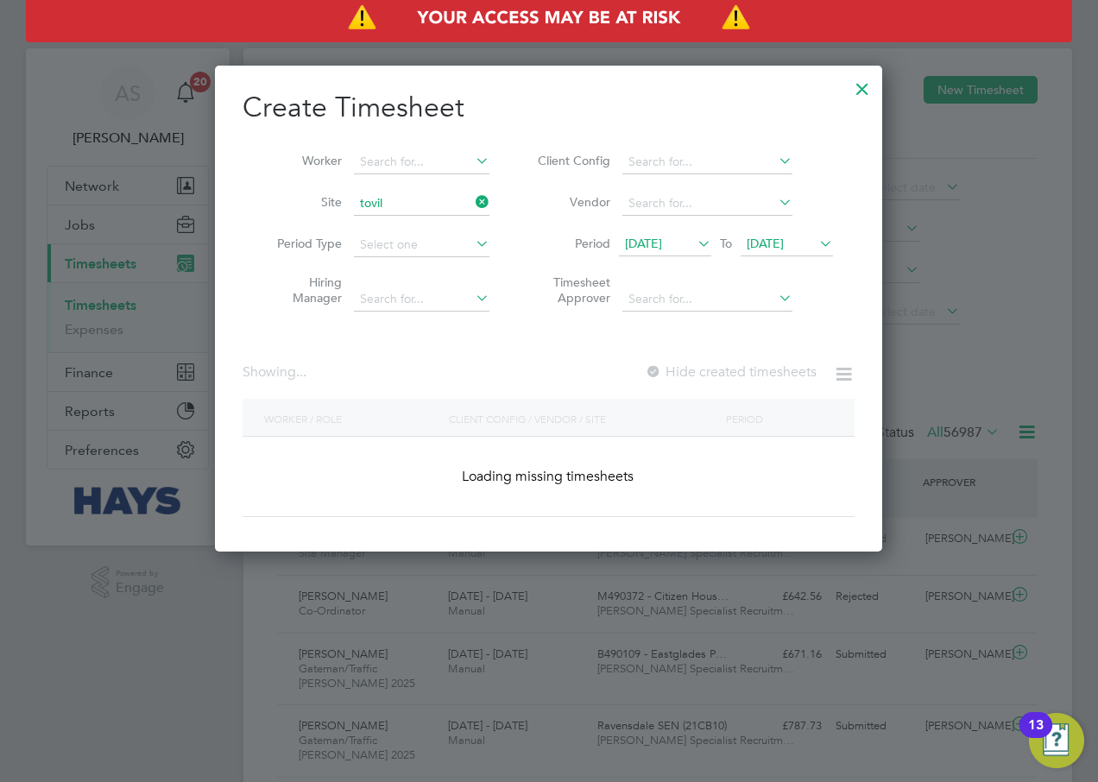
type input "Tovil"
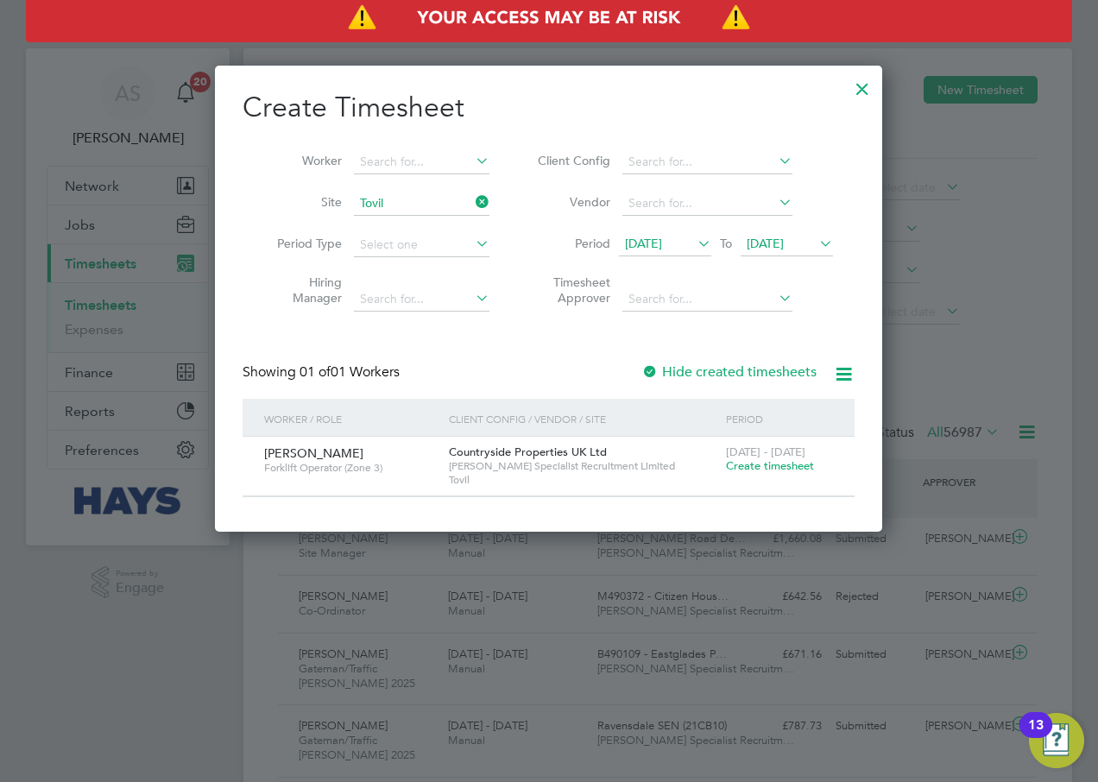
drag, startPoint x: 662, startPoint y: 460, endPoint x: 721, endPoint y: 463, distance: 58.7
click at [666, 460] on span "[PERSON_NAME] Specialist Recruitment Limited" at bounding box center [583, 466] width 268 height 14
click at [741, 465] on span "Create timesheet" at bounding box center [770, 465] width 88 height 15
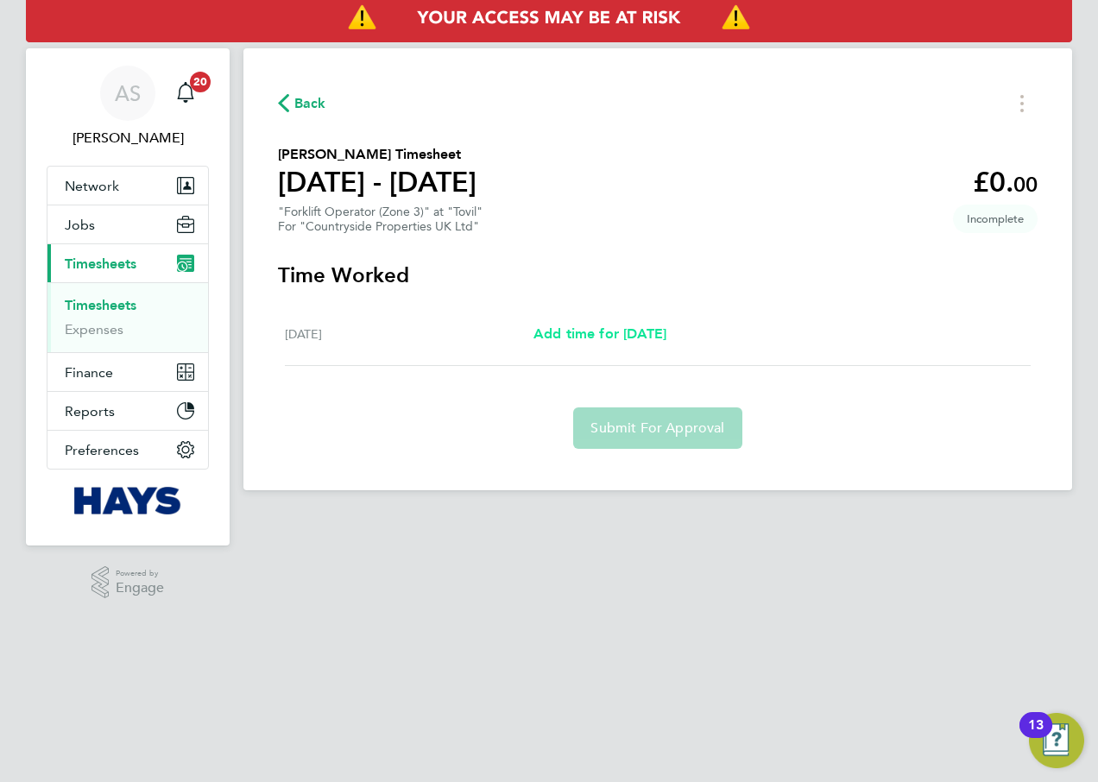
click at [627, 331] on span "Add time for [DATE]" at bounding box center [599, 333] width 133 height 16
select select "30"
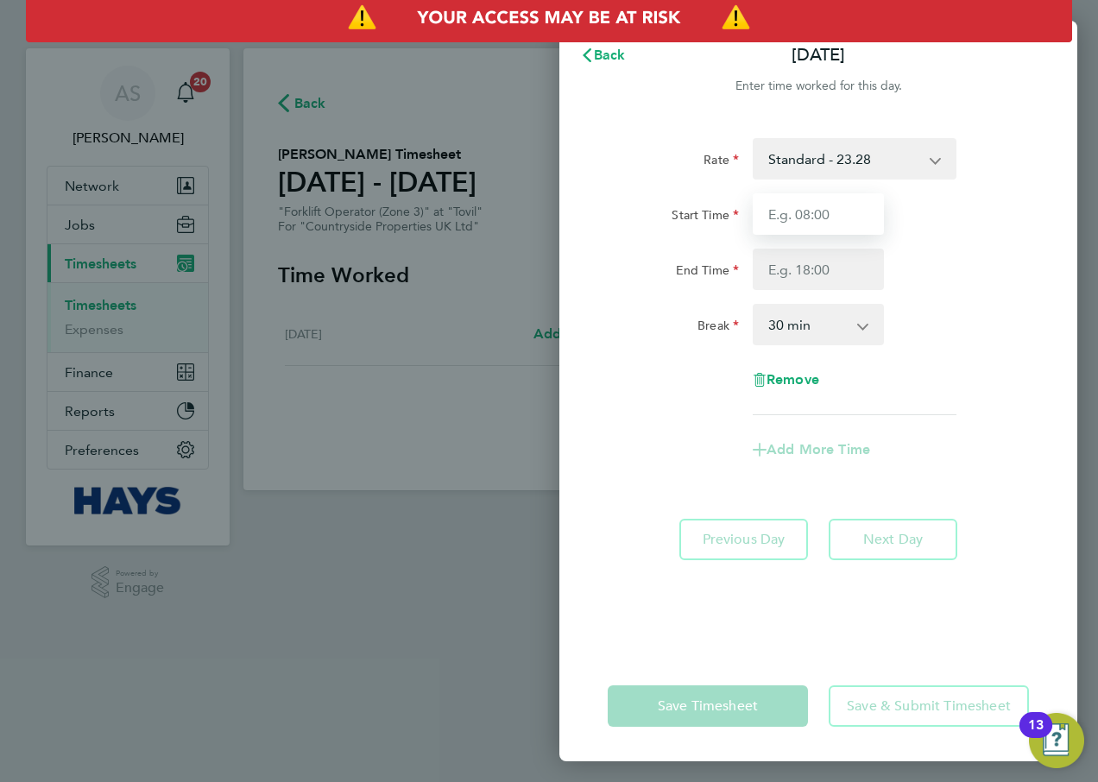
click at [810, 213] on input "Start Time" at bounding box center [818, 213] width 131 height 41
type input "07:30"
type input "17:00"
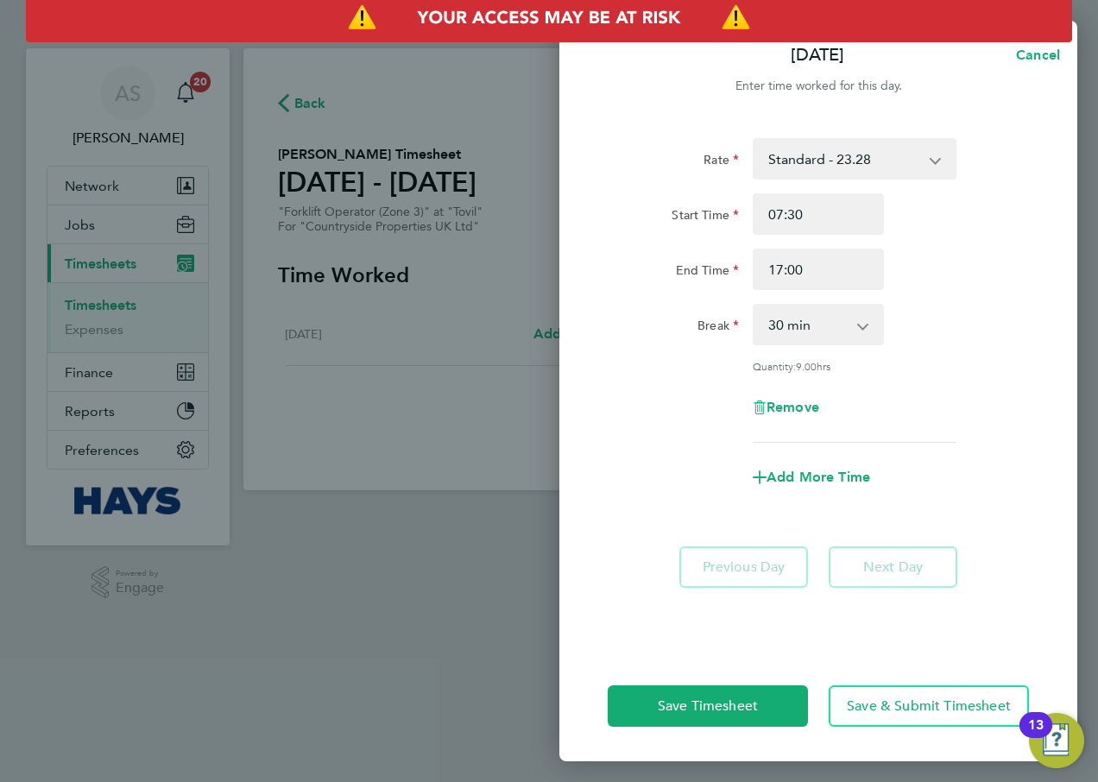
click at [943, 304] on div "Break 0 min 15 min 30 min 45 min 60 min 75 min 90 min" at bounding box center [818, 324] width 435 height 41
click at [913, 697] on button "Save & Submit Timesheet" at bounding box center [929, 705] width 200 height 41
